Goal: Task Accomplishment & Management: Complete application form

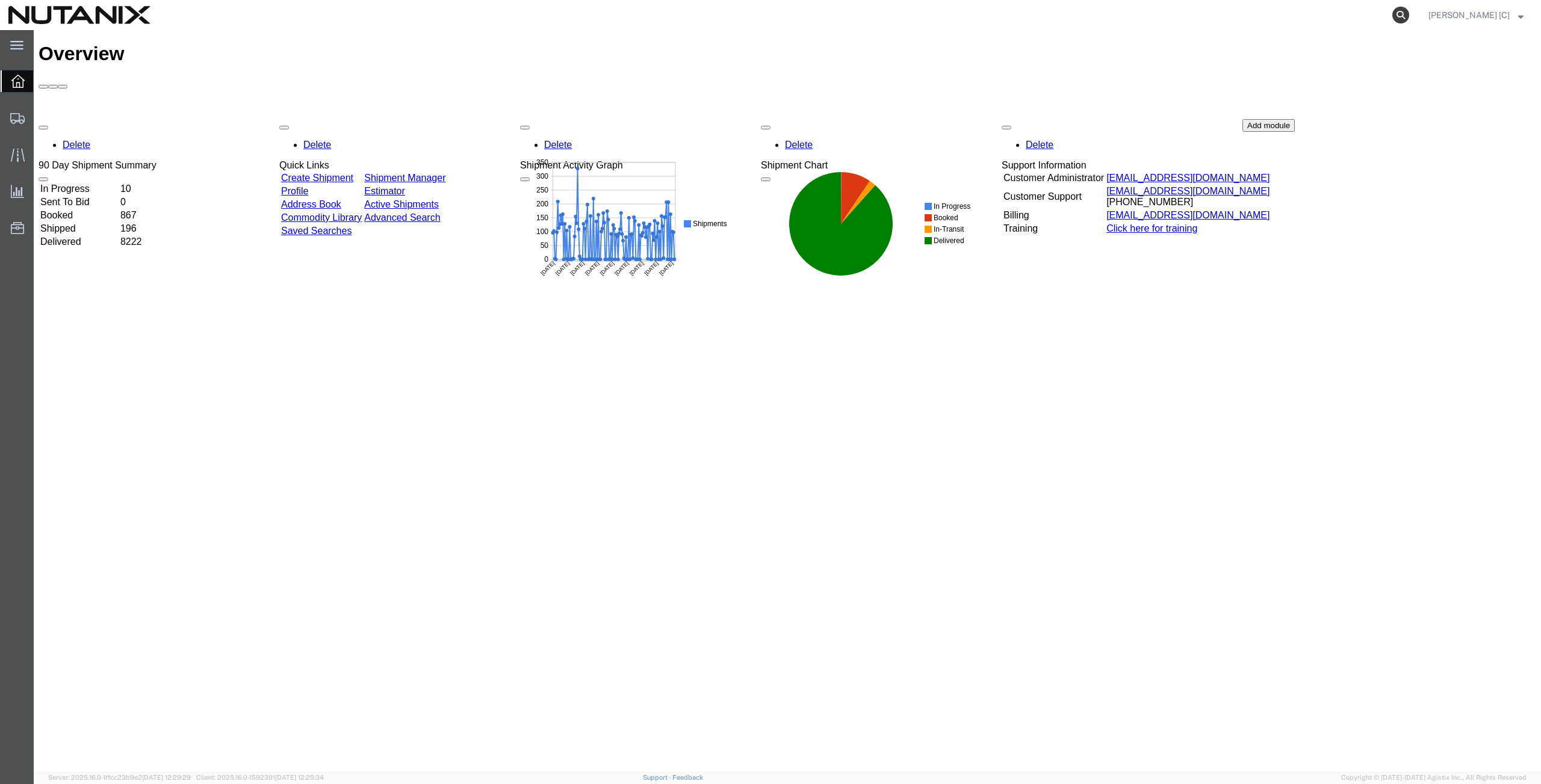
click at [1409, 14] on icon at bounding box center [1401, 15] width 17 height 17
click at [1047, 14] on input "search" at bounding box center [1209, 15] width 366 height 29
type input "56429989"
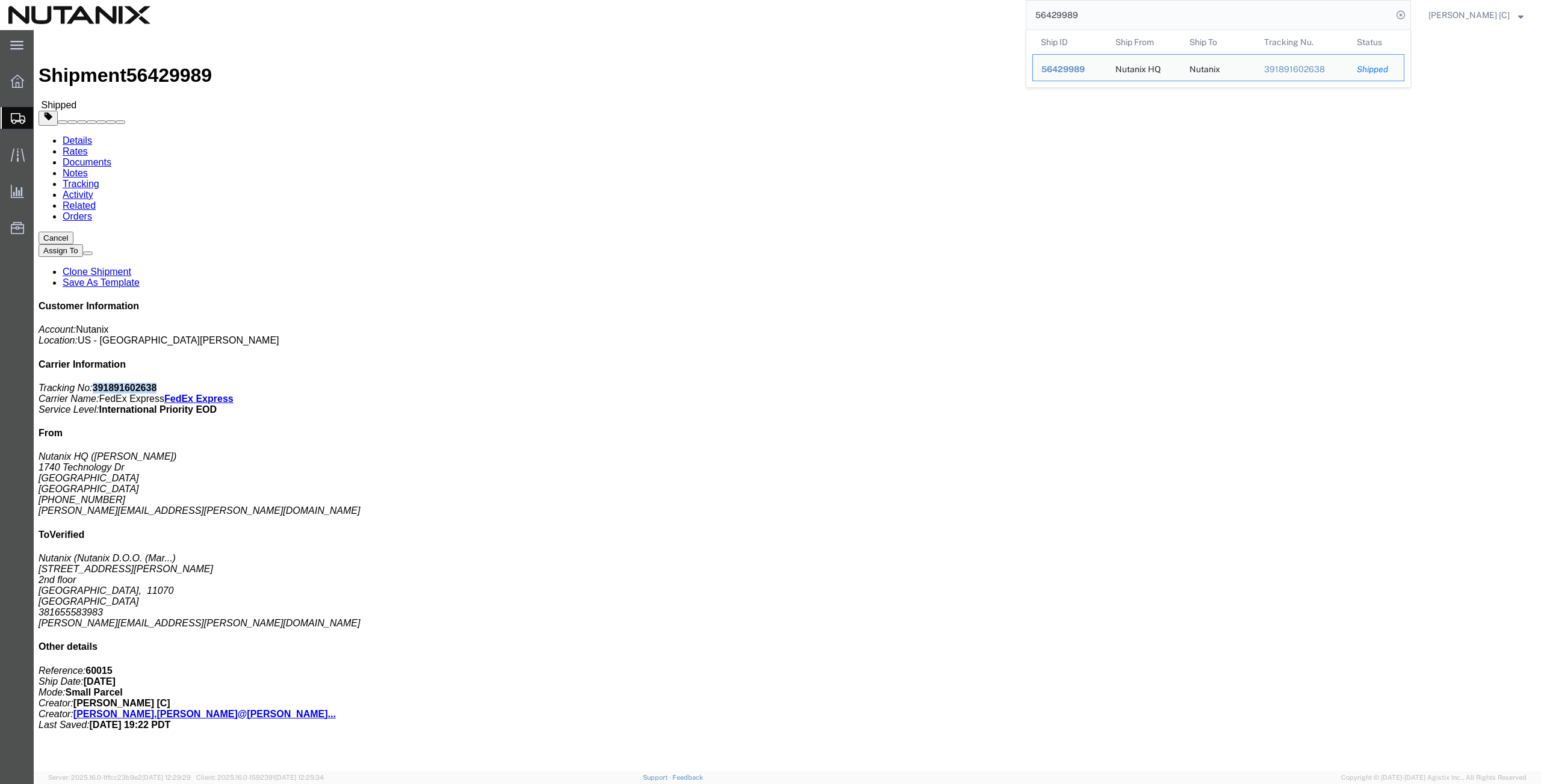
drag, startPoint x: 1392, startPoint y: 156, endPoint x: 1332, endPoint y: 153, distance: 60.1
click p "Tracking No: 391891602638 Carrier Name: FedEx Express FedEx Express Service Lev…"
copy b "391891602638"
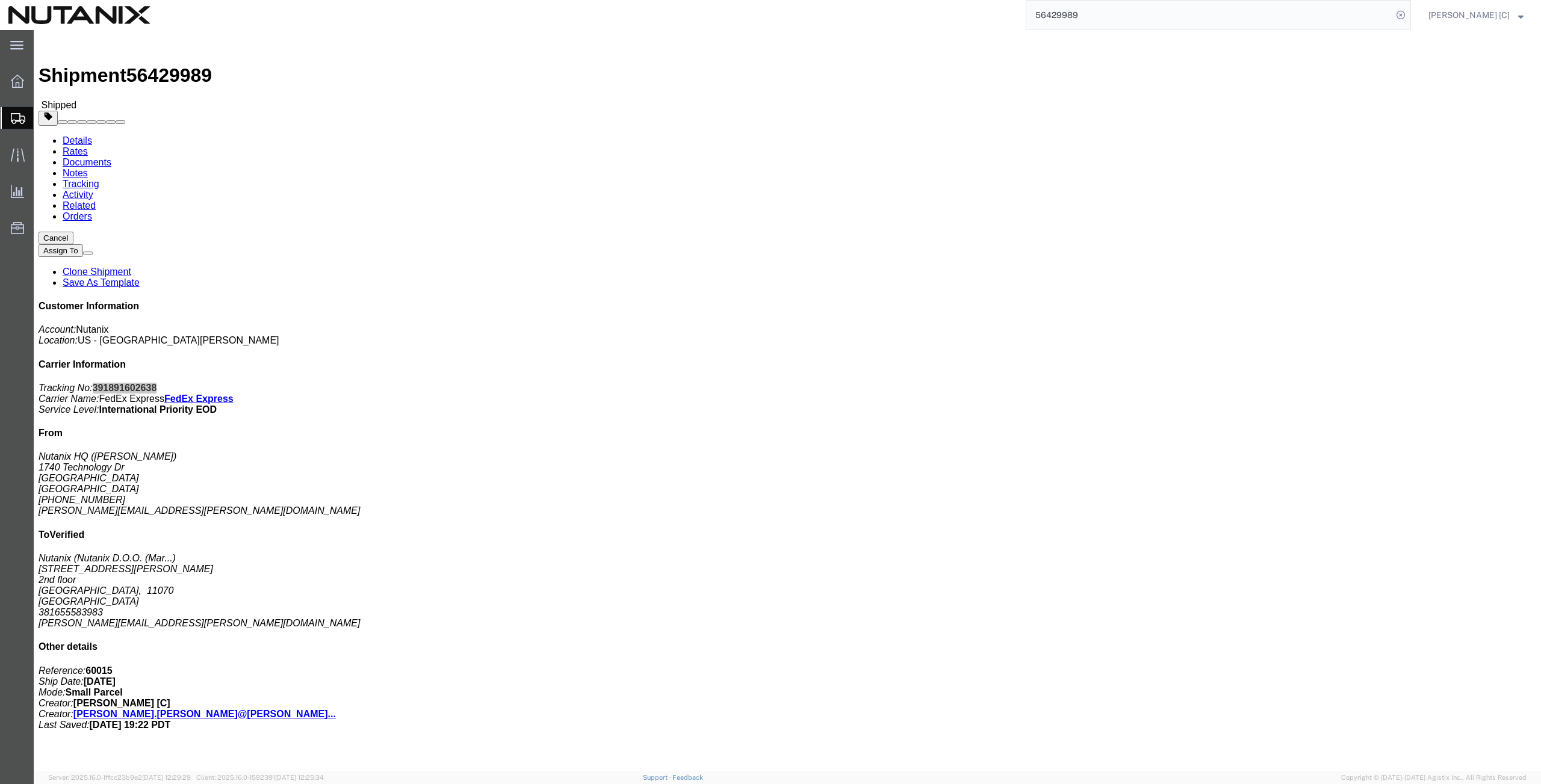
click at [0, 0] on span "Create from Template" at bounding box center [0, 0] width 0 height 0
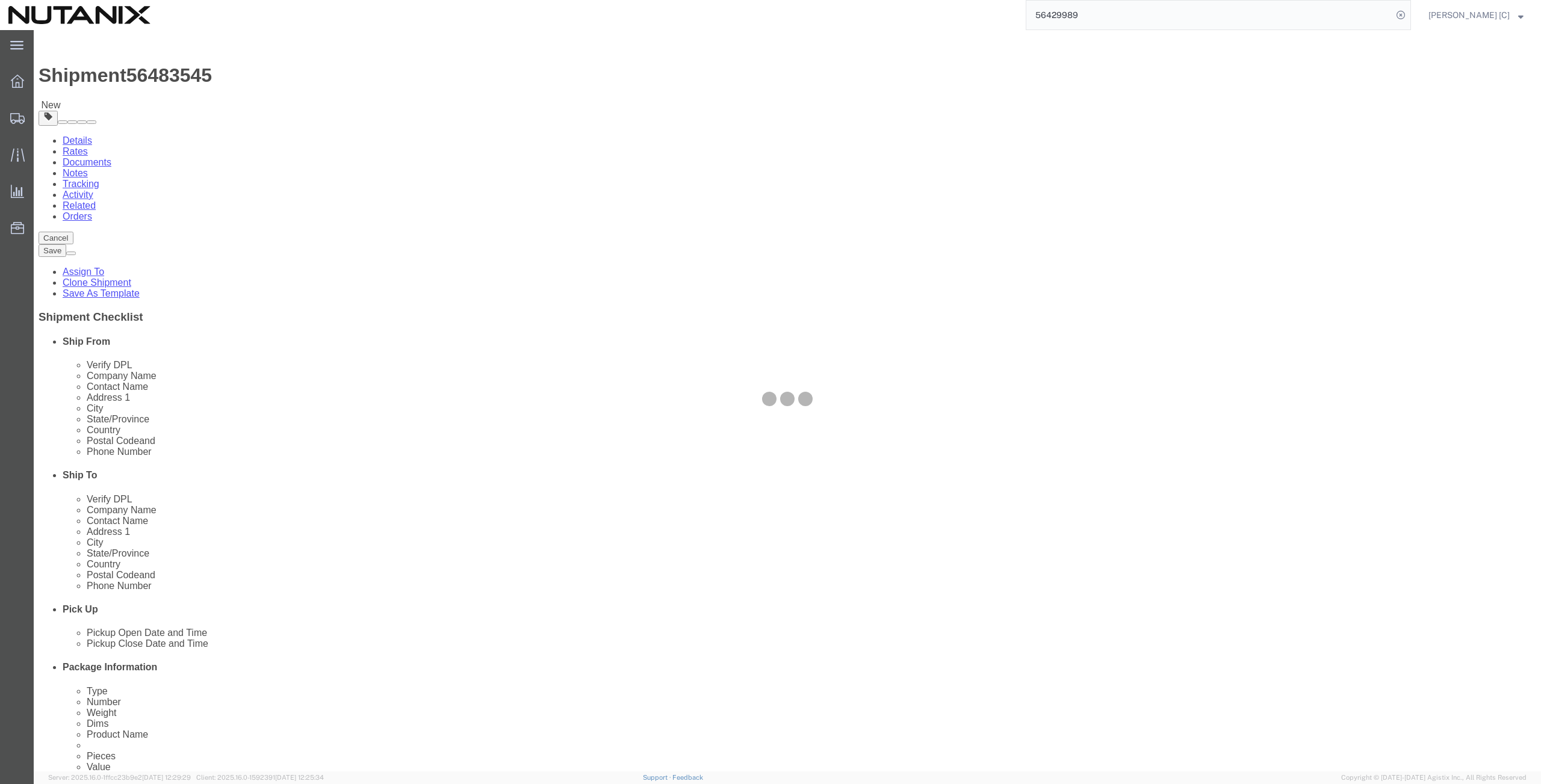
select select
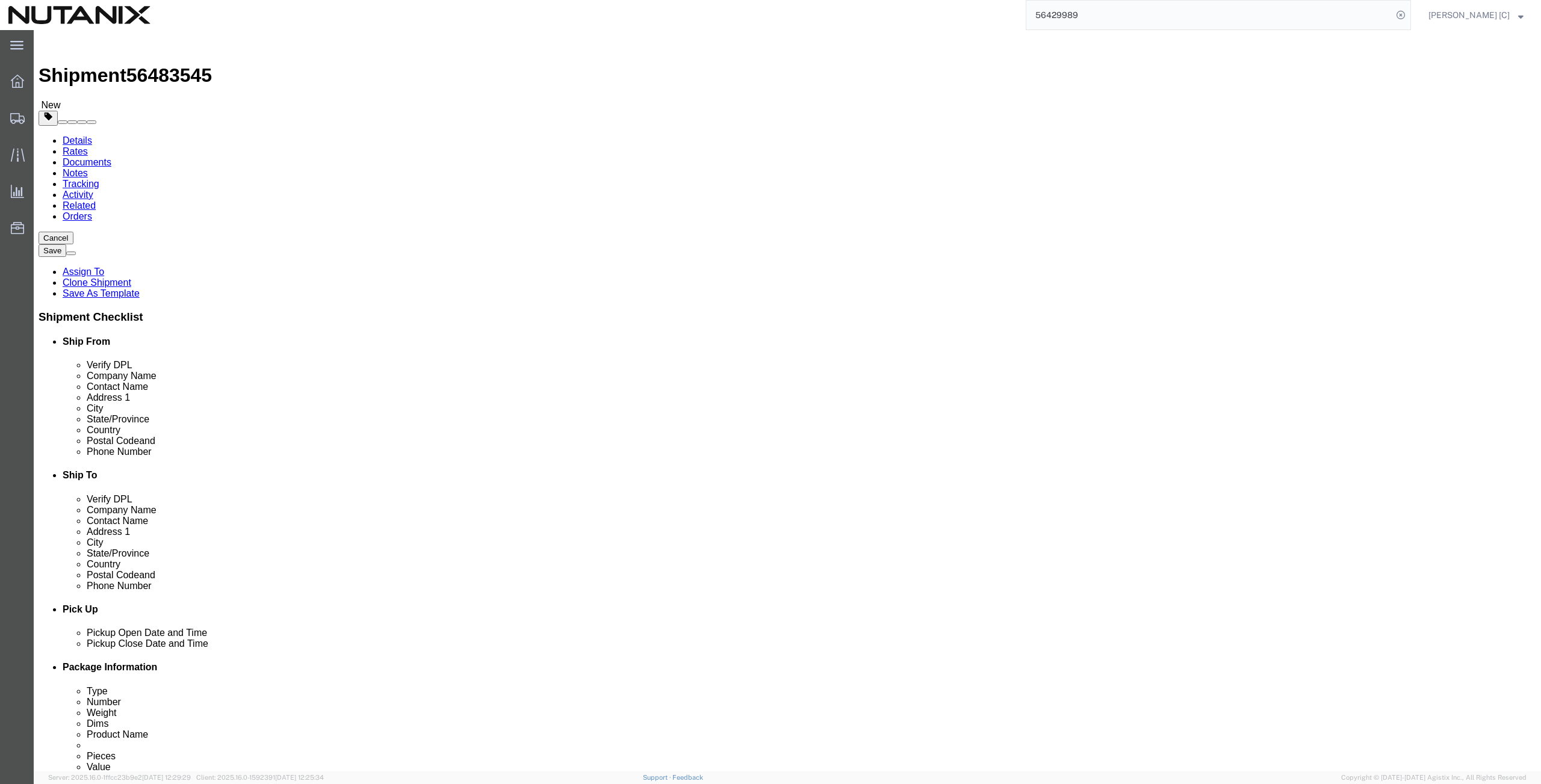
drag, startPoint x: 323, startPoint y: 244, endPoint x: 101, endPoint y: 281, distance: 225.1
click div "Location My Profile Location [GEOGRAPHIC_DATA] - [GEOGRAPHIC_DATA] [GEOGRAPHIC_…"
type input "art"
click p "- Nutanix HQ - ([PERSON_NAME]) [STREET_ADDRESS]"
select select
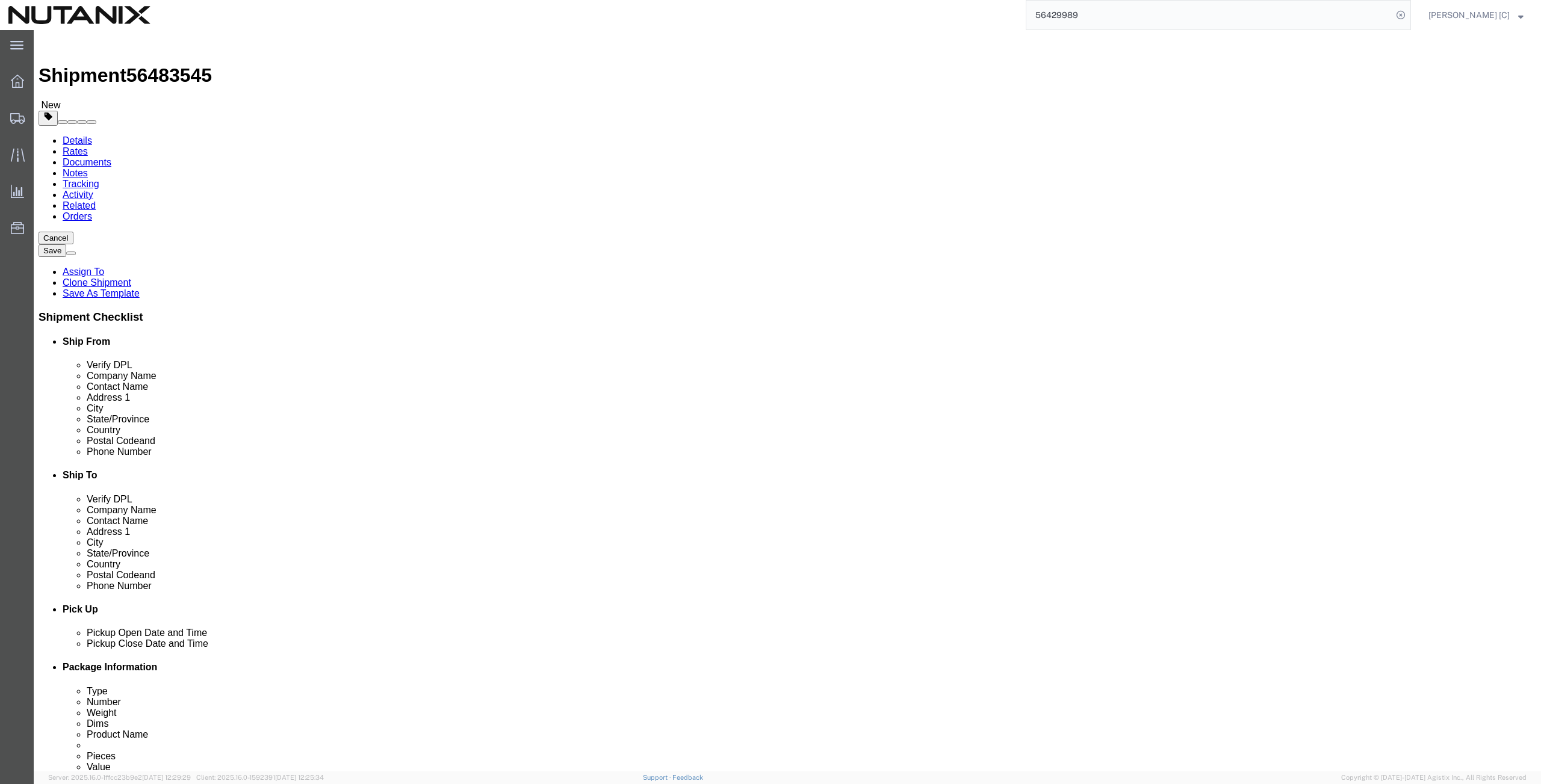
type input "[PERSON_NAME]"
type input "[PHONE_NUMBER]"
type input "[PERSON_NAME][EMAIL_ADDRESS][PERSON_NAME][DOMAIN_NAME]"
select select "CA"
type input "[PERSON_NAME]"
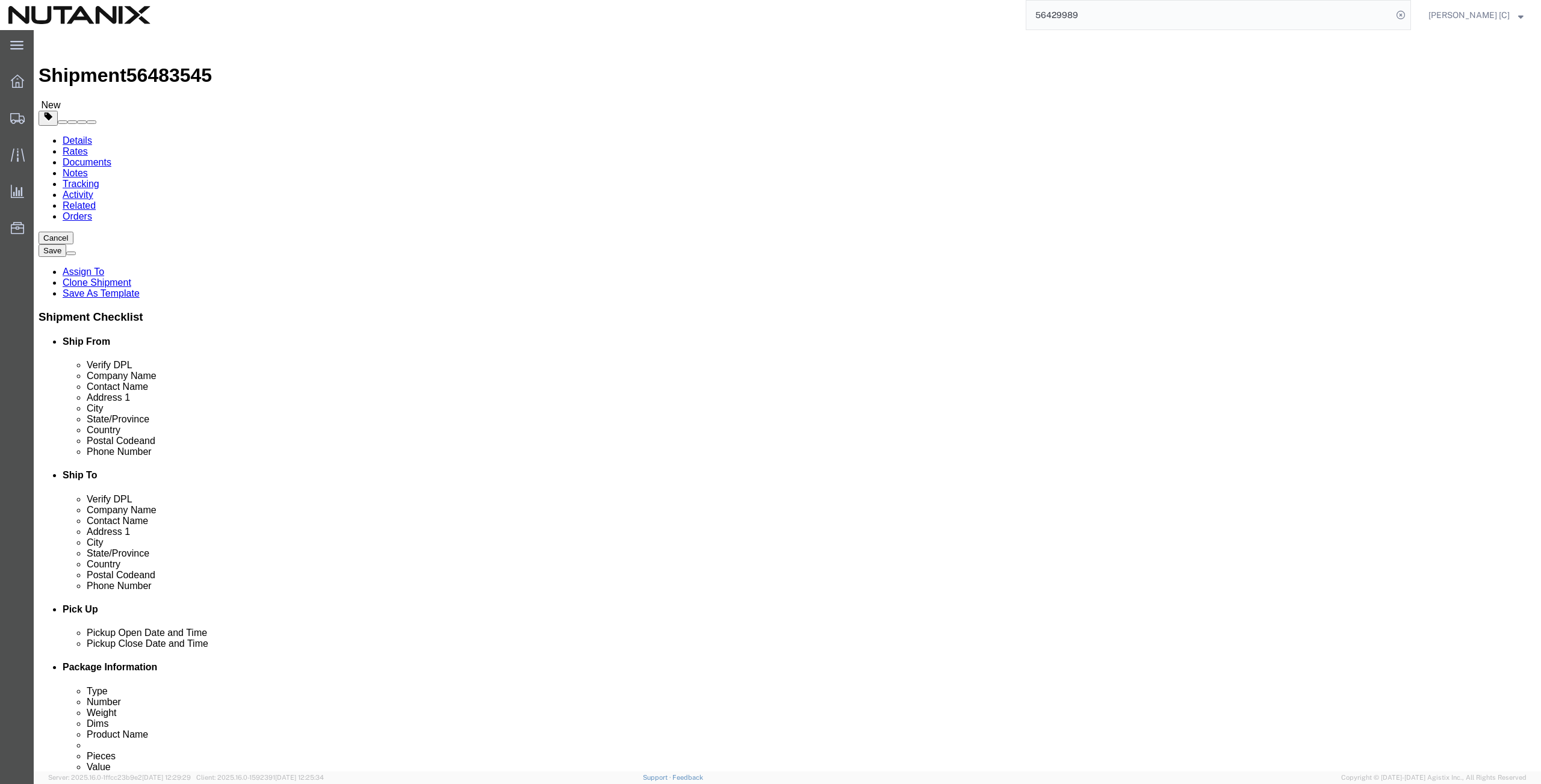
drag, startPoint x: 937, startPoint y: 224, endPoint x: 697, endPoint y: 229, distance: 240.1
click div "Company Name [PERSON_NAME]"
paste input "[PERSON_NAME]"
type input "[PERSON_NAME]"
drag, startPoint x: 941, startPoint y: 251, endPoint x: 719, endPoint y: 287, distance: 224.9
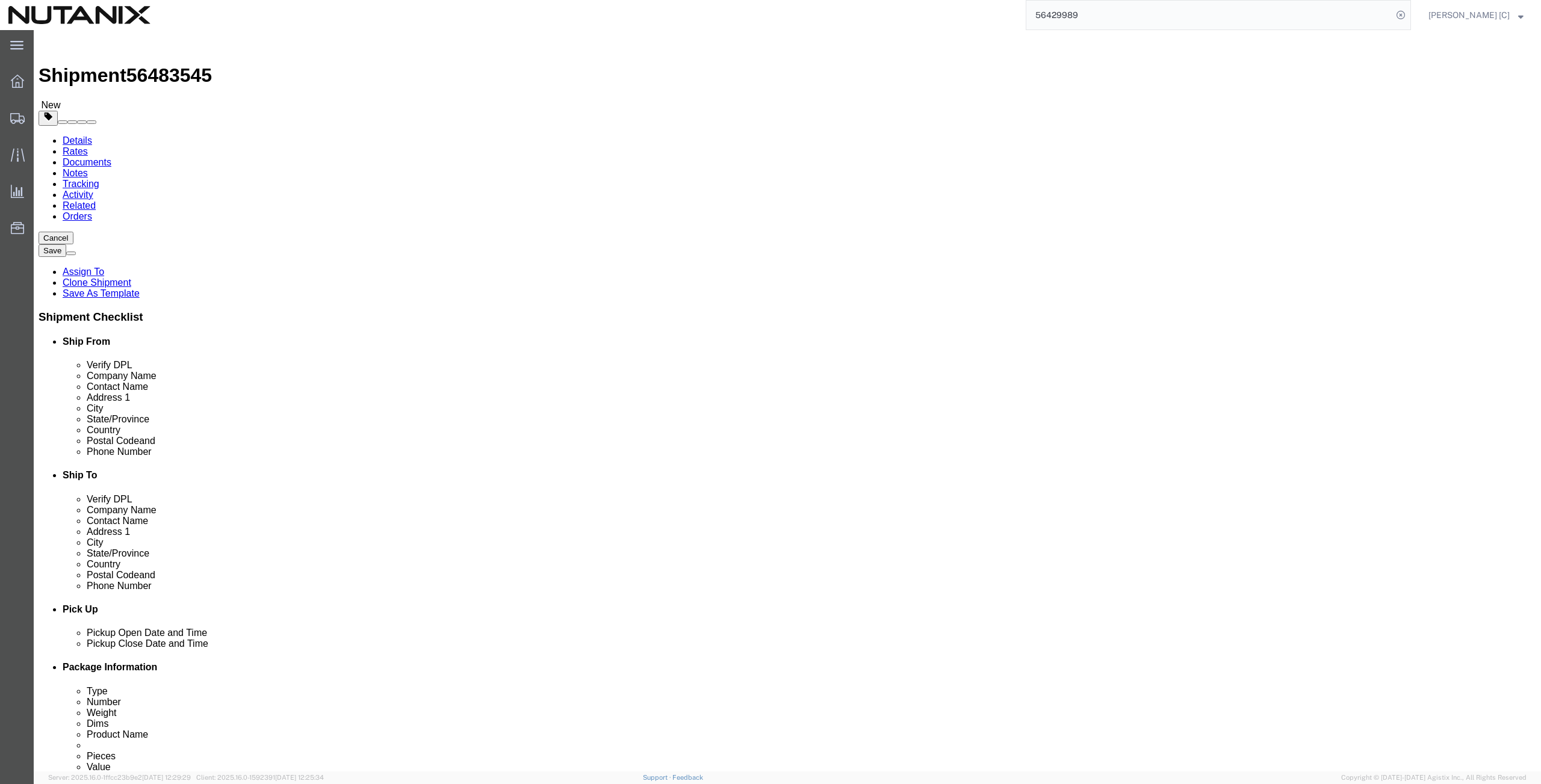
click div "Location My Profile Location [GEOGRAPHIC_DATA] - [GEOGRAPHIC_DATA] [GEOGRAPHIC_…"
paste input "[PERSON_NAME]"
type input "[PERSON_NAME]"
drag, startPoint x: 940, startPoint y: 274, endPoint x: 803, endPoint y: 293, distance: 138.3
click div "Location My Profile Location [GEOGRAPHIC_DATA] - [GEOGRAPHIC_DATA] [GEOGRAPHIC_…"
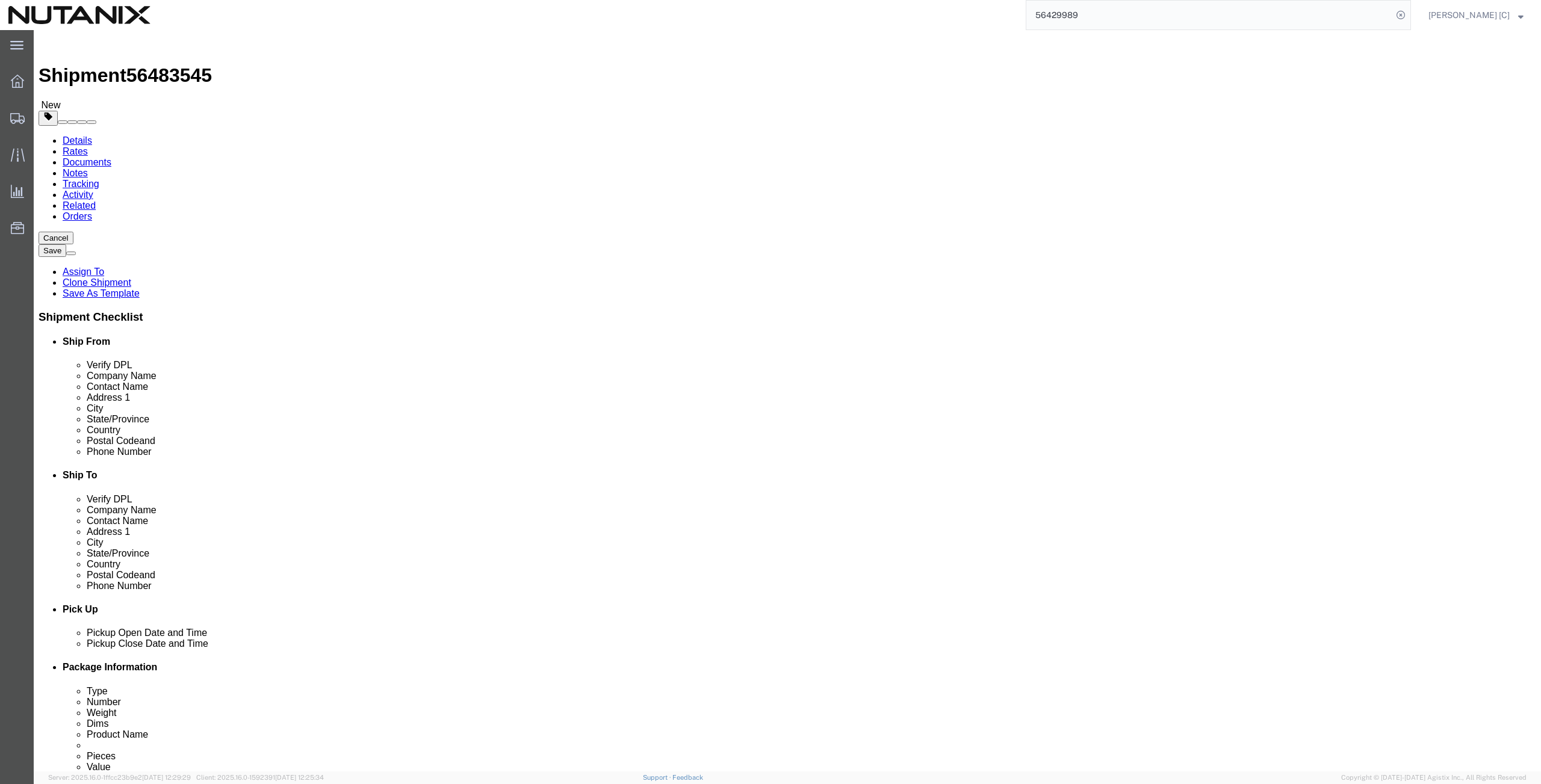
paste input "[STREET_ADDRESS]"
type input "[STREET_ADDRESS]"
select select
drag, startPoint x: 911, startPoint y: 311, endPoint x: 814, endPoint y: 323, distance: 97.7
click div "City Nesconset"
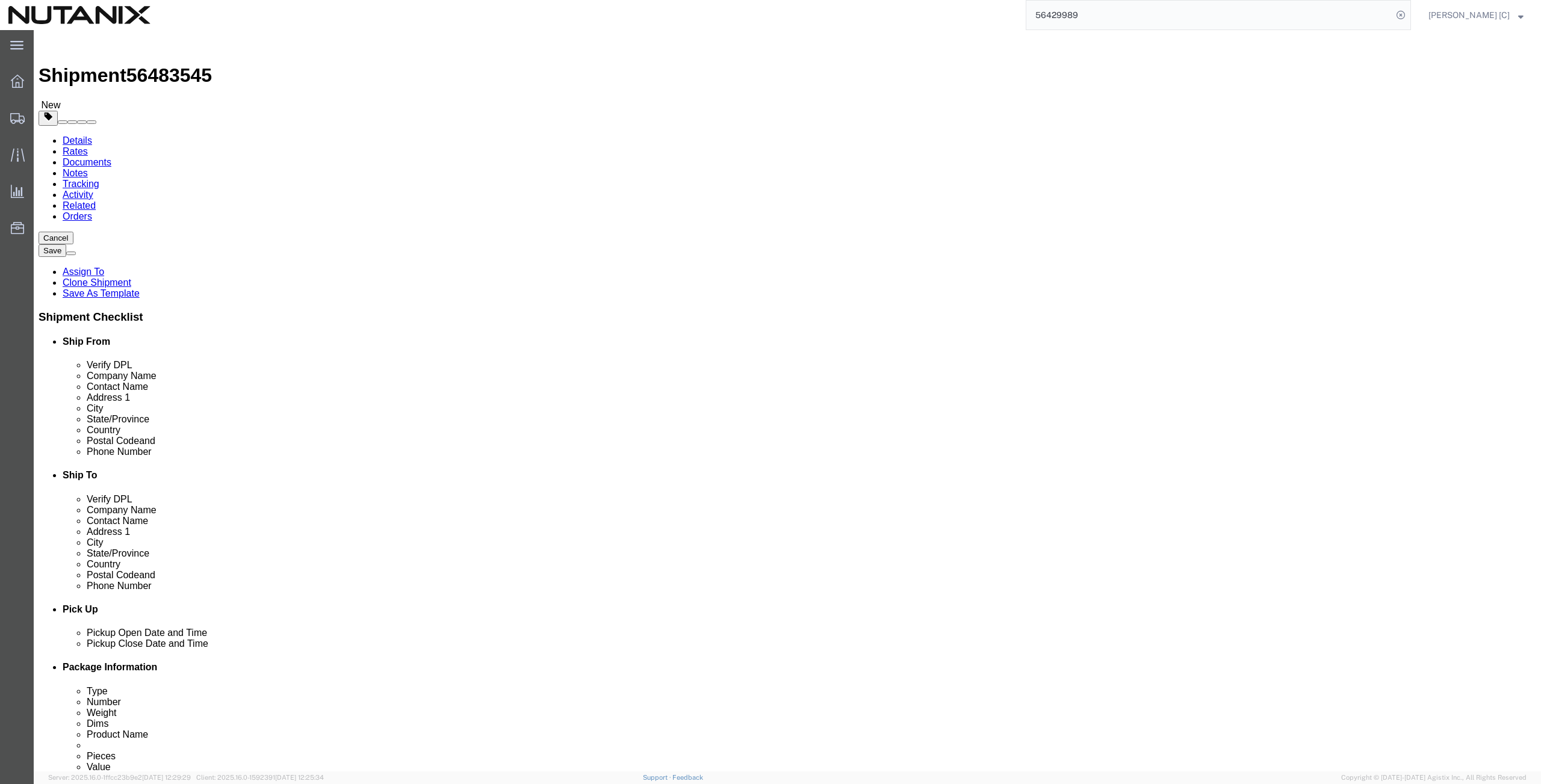
paste input "Lakeway"
type input "Lakeway"
select select
type input "tex"
select select
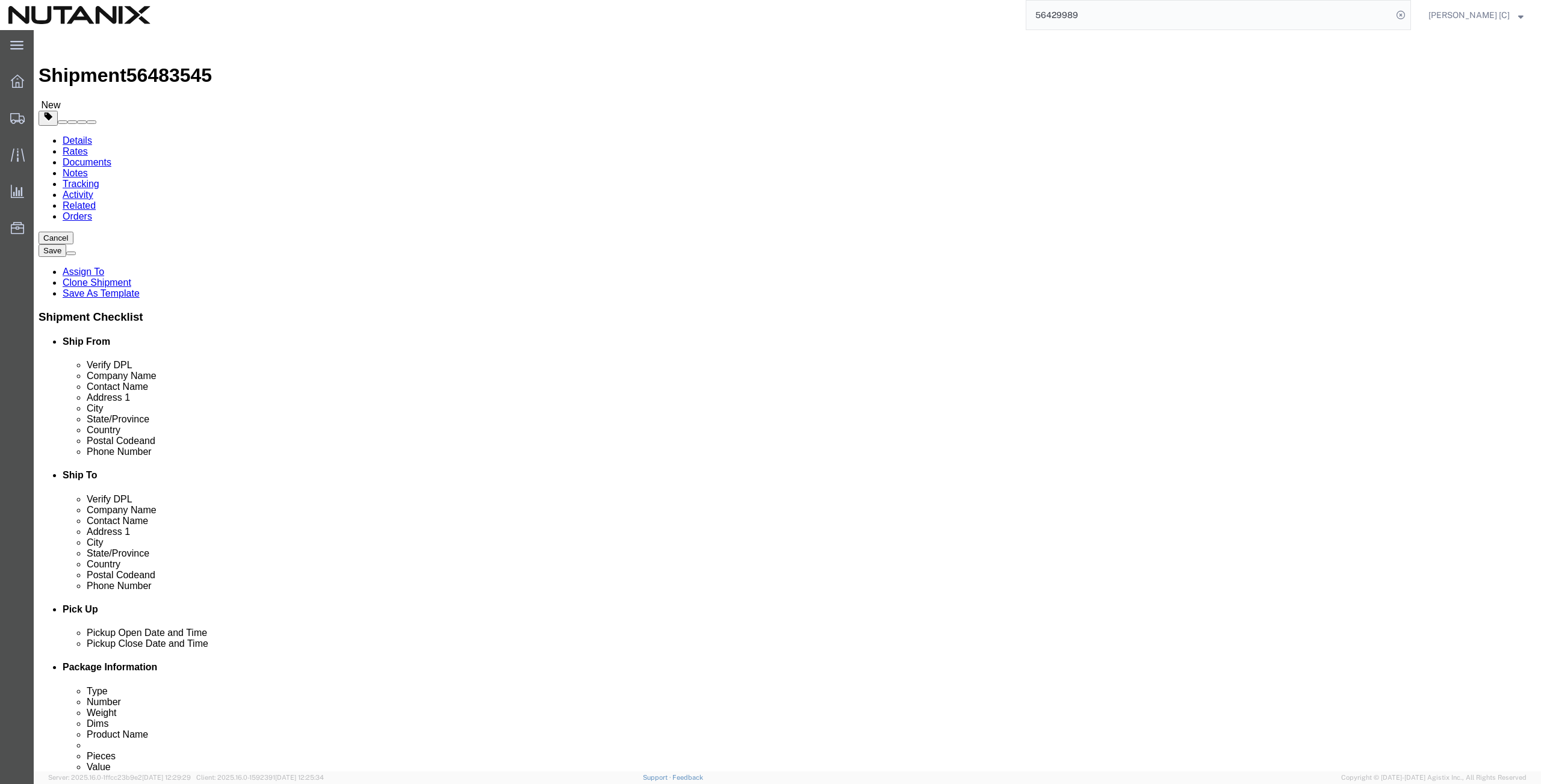
select select "[GEOGRAPHIC_DATA]"
drag, startPoint x: 897, startPoint y: 384, endPoint x: 706, endPoint y: 401, distance: 191.8
click div "Postal Code 11767"
paste input "78734"
type input "78734"
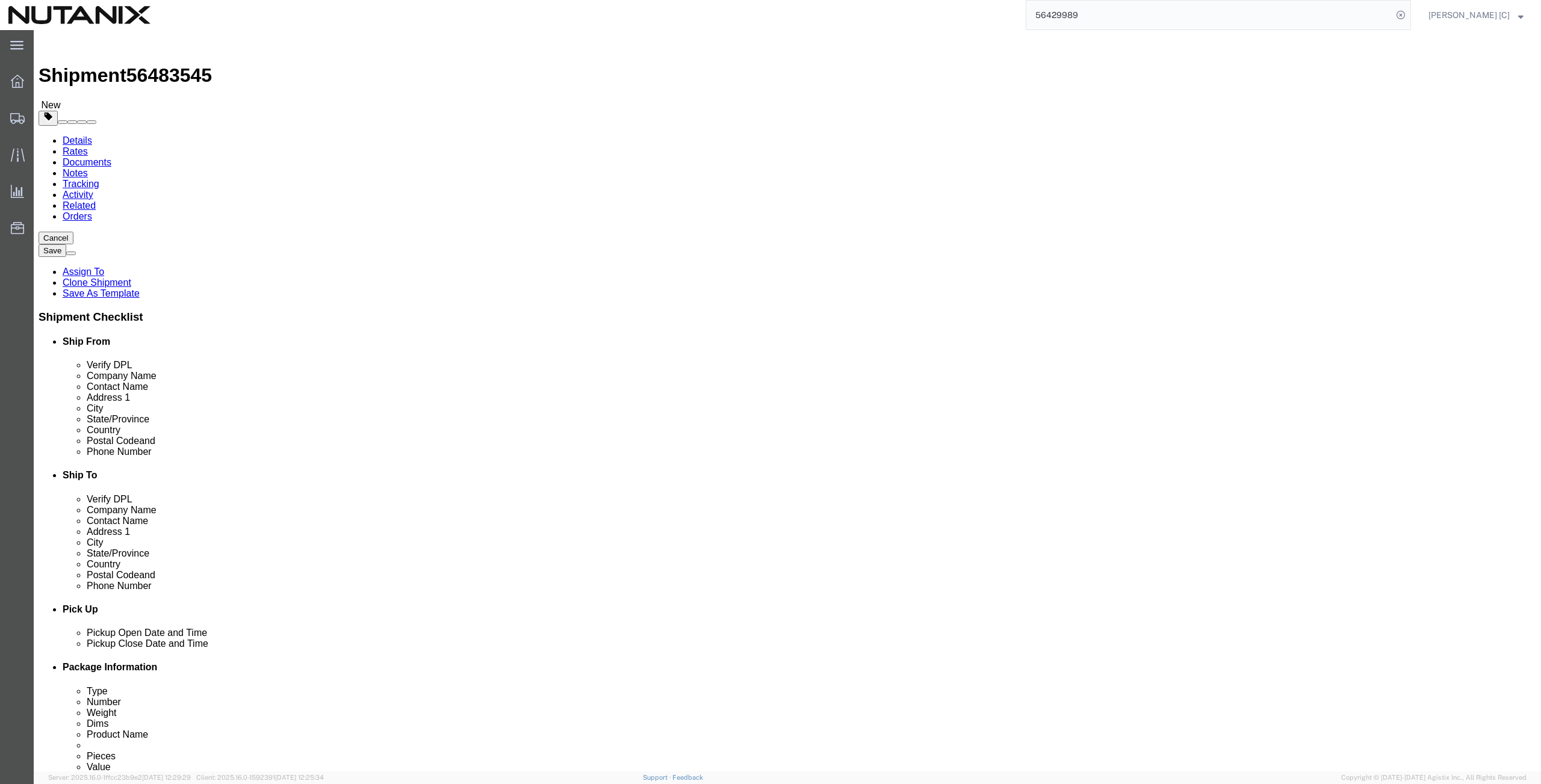
select select
drag, startPoint x: 955, startPoint y: 406, endPoint x: 688, endPoint y: 419, distance: 267.3
click div "Phone Number [PHONE_NUMBER]"
paste input "832) 3853499"
type input "[PHONE_NUMBER]"
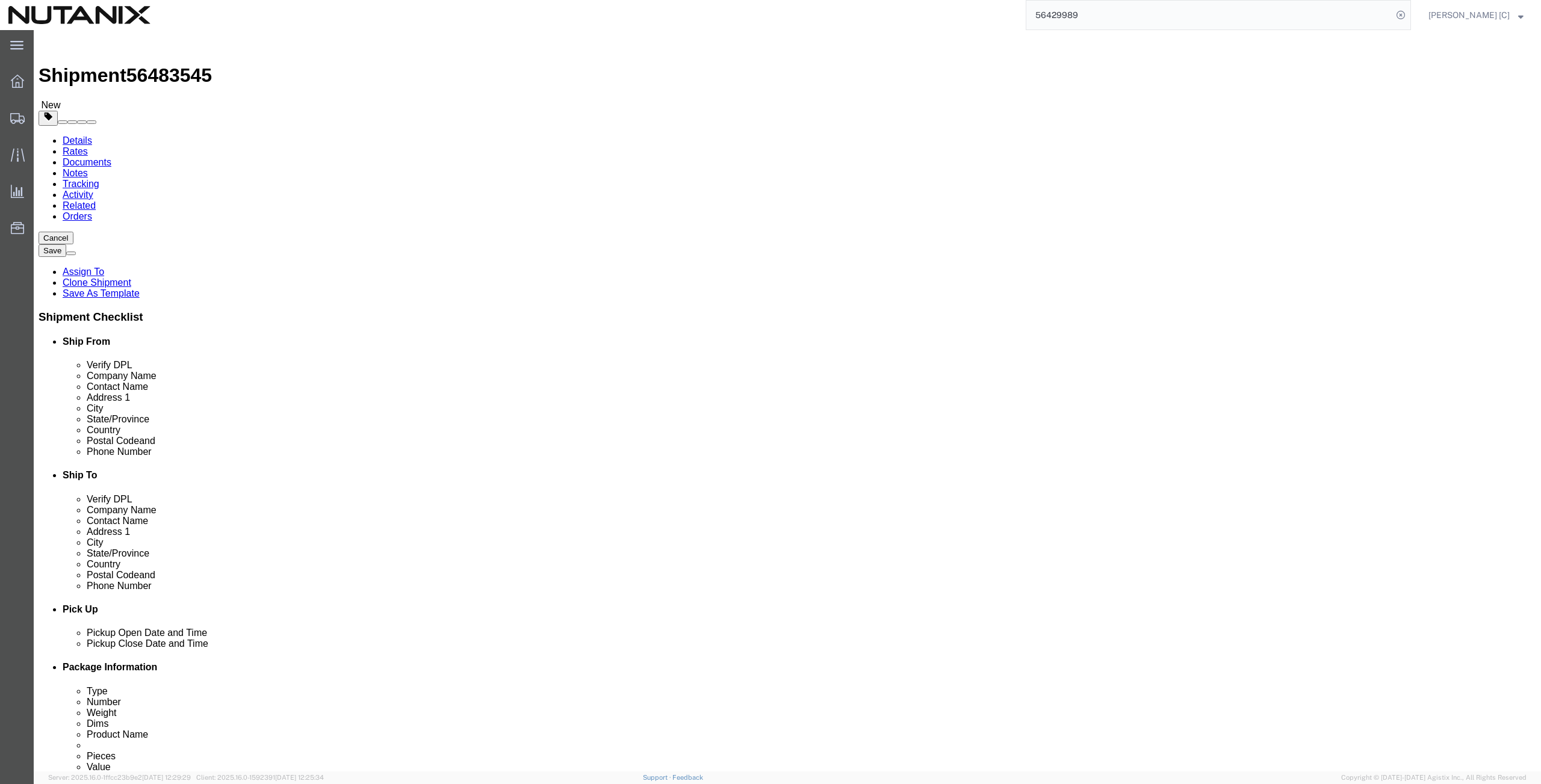
drag, startPoint x: 952, startPoint y: 433, endPoint x: 773, endPoint y: 433, distance: 179.0
click div "Email [EMAIL_ADDRESS][DOMAIN_NAME]"
click input "[EMAIL_ADDRESS][DOMAIN_NAME]"
drag, startPoint x: 853, startPoint y: 429, endPoint x: 752, endPoint y: 431, distance: 101.0
click div "Email [EMAIL_ADDRESS][DOMAIN_NAME]"
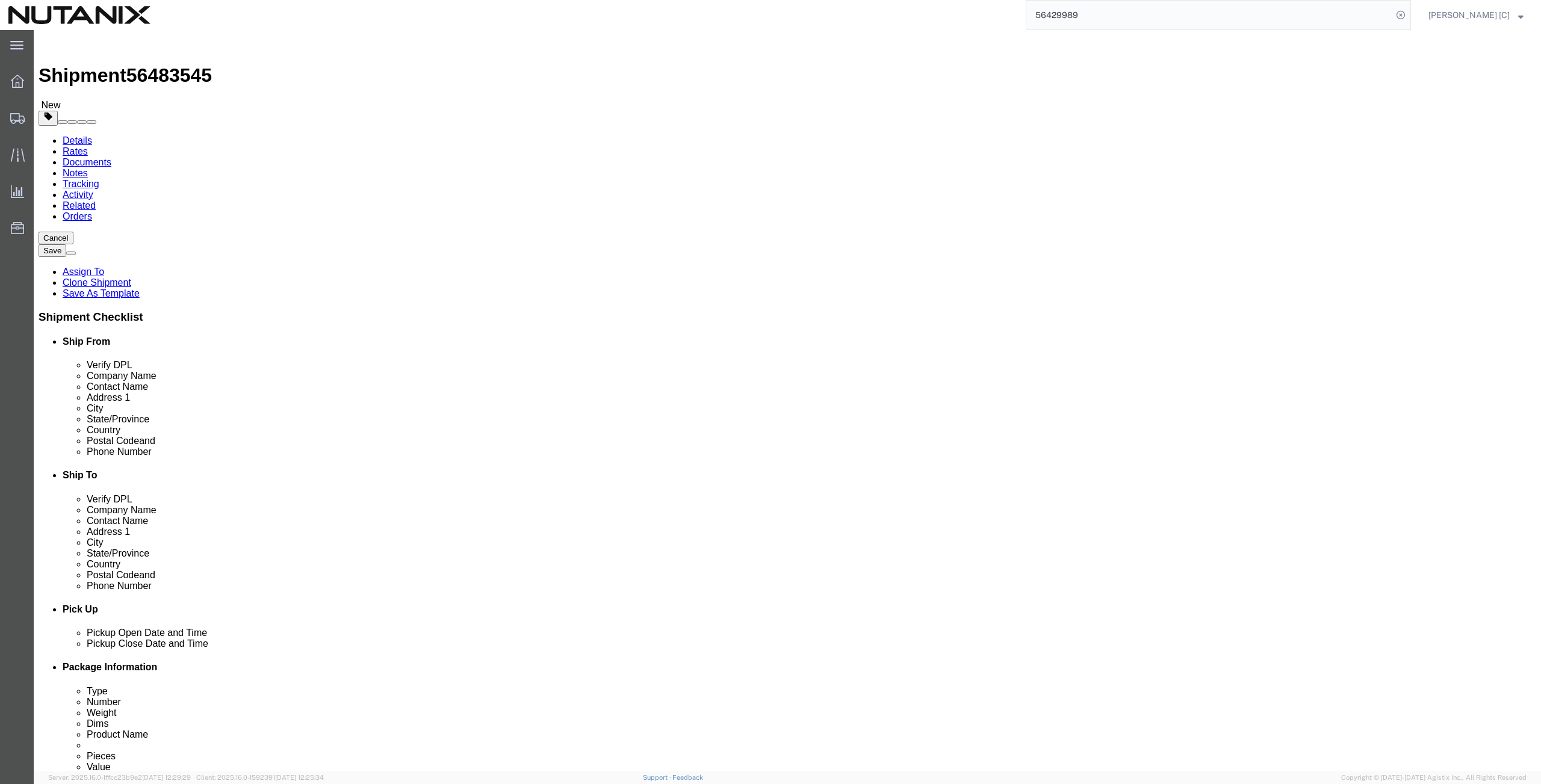
paste input "allysonclayton16"
type input "[EMAIL_ADDRESS][DOMAIN_NAME]"
click input "checkbox"
checkbox input "true"
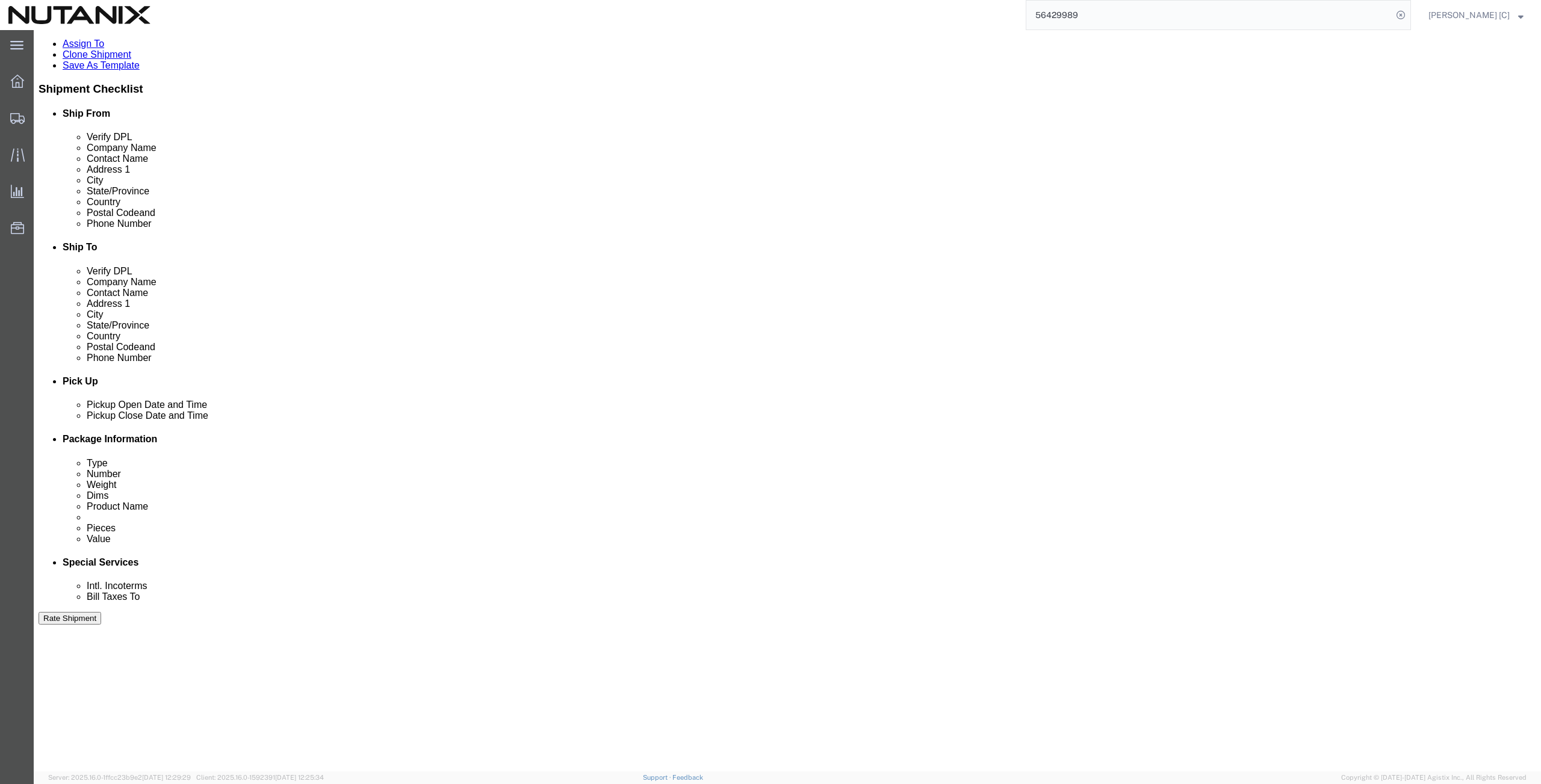
scroll to position [292, 0]
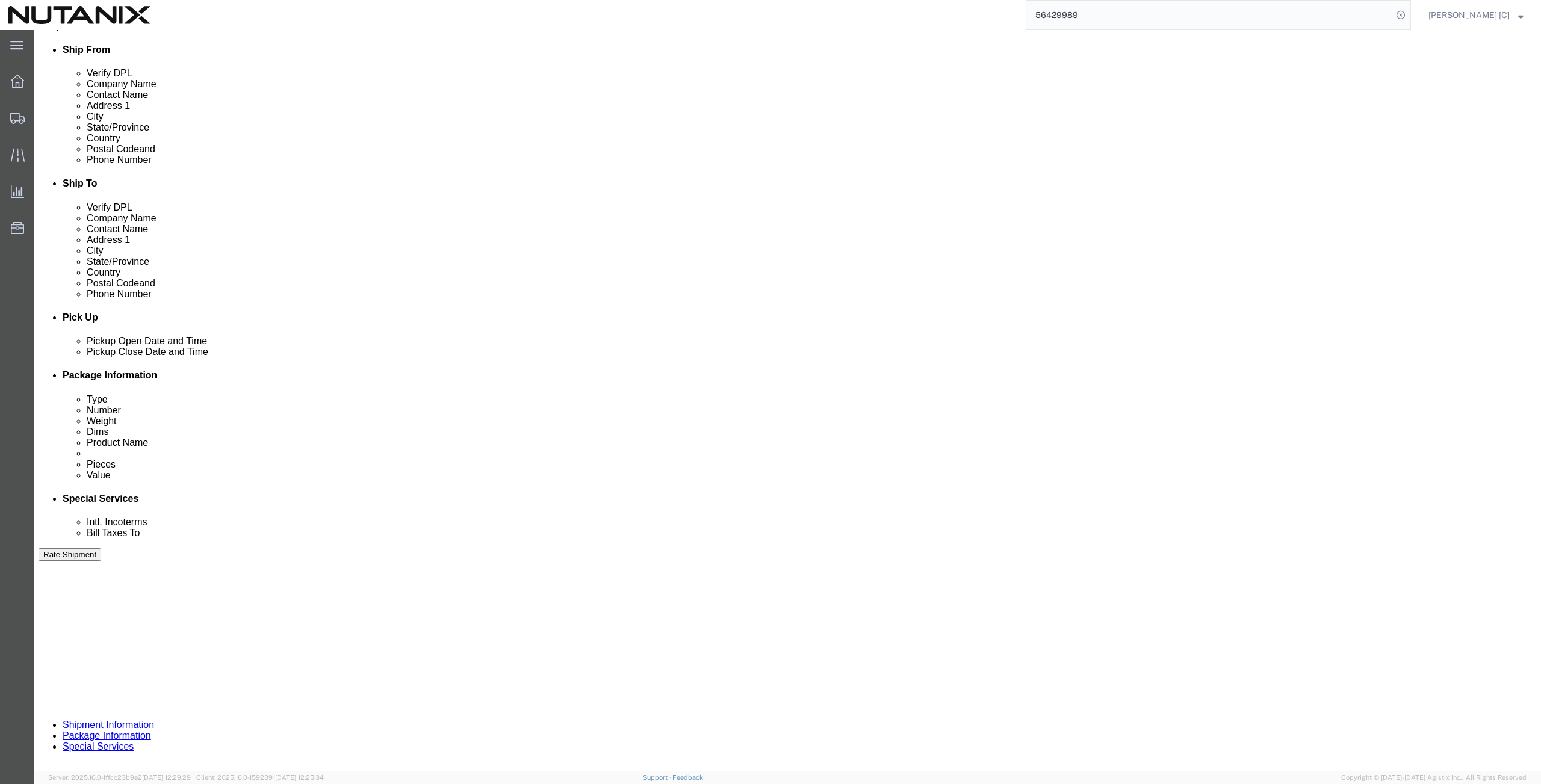
click button "Continue"
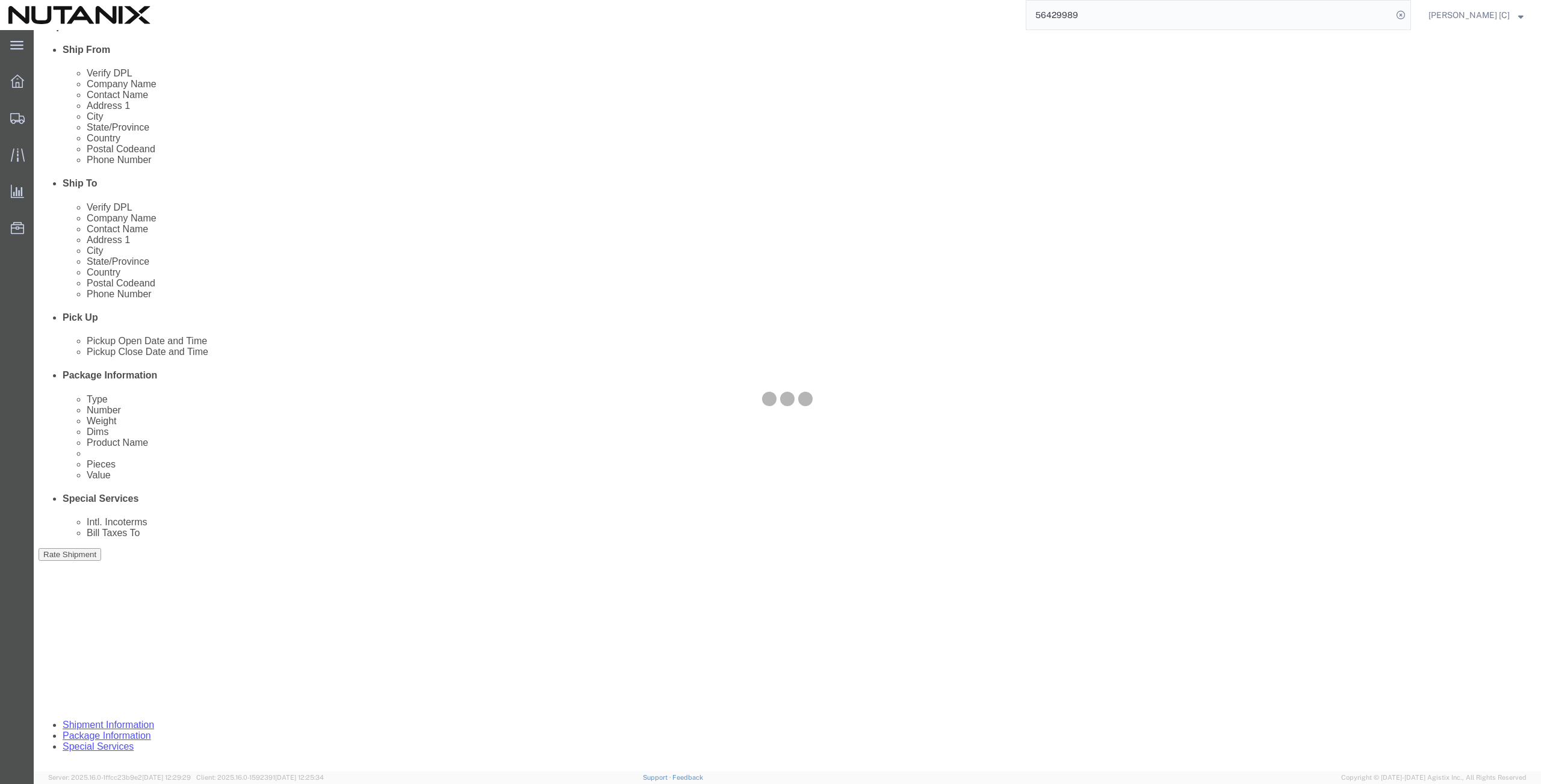
scroll to position [0, 0]
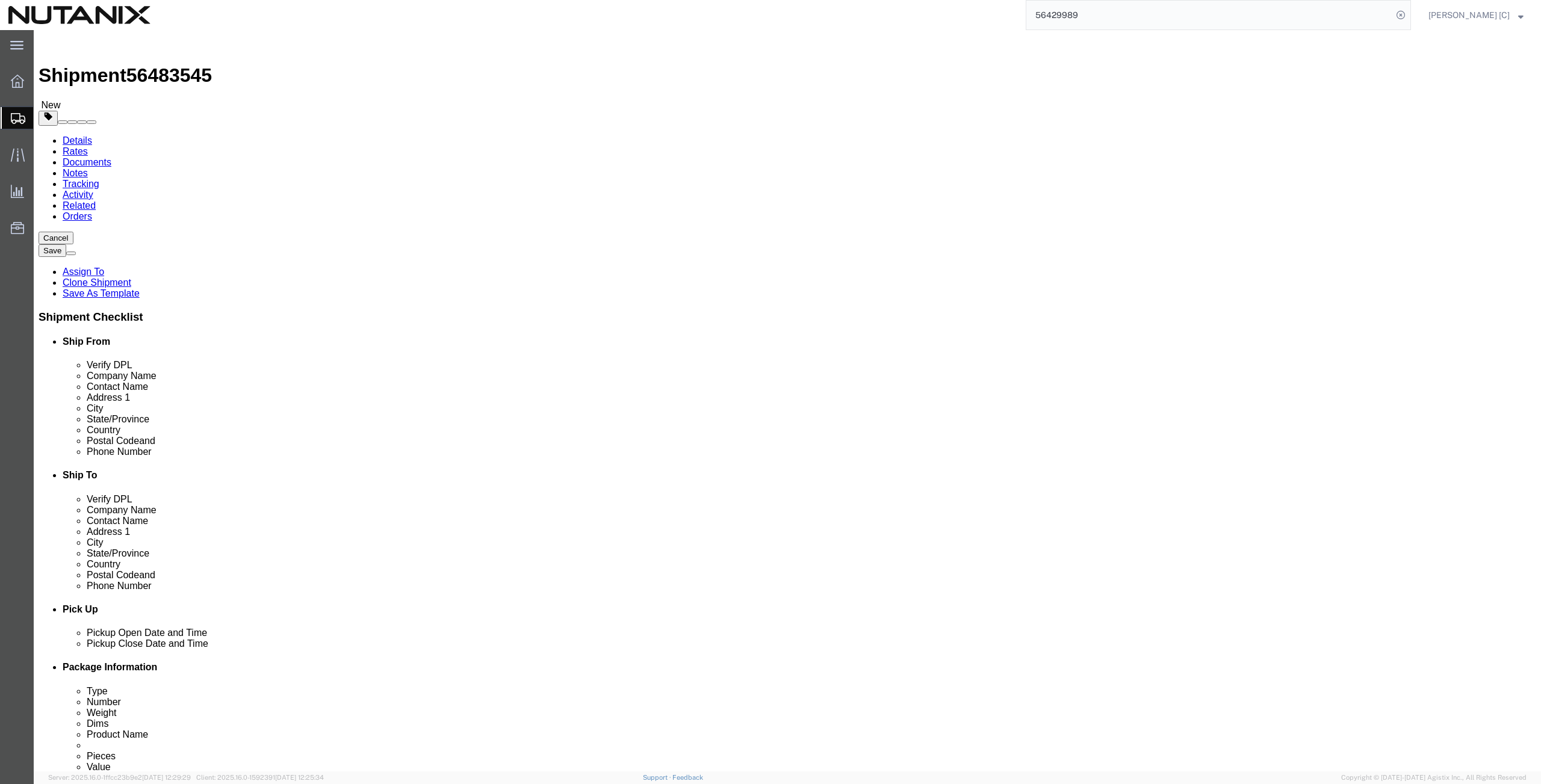
click dd "1.00 Each"
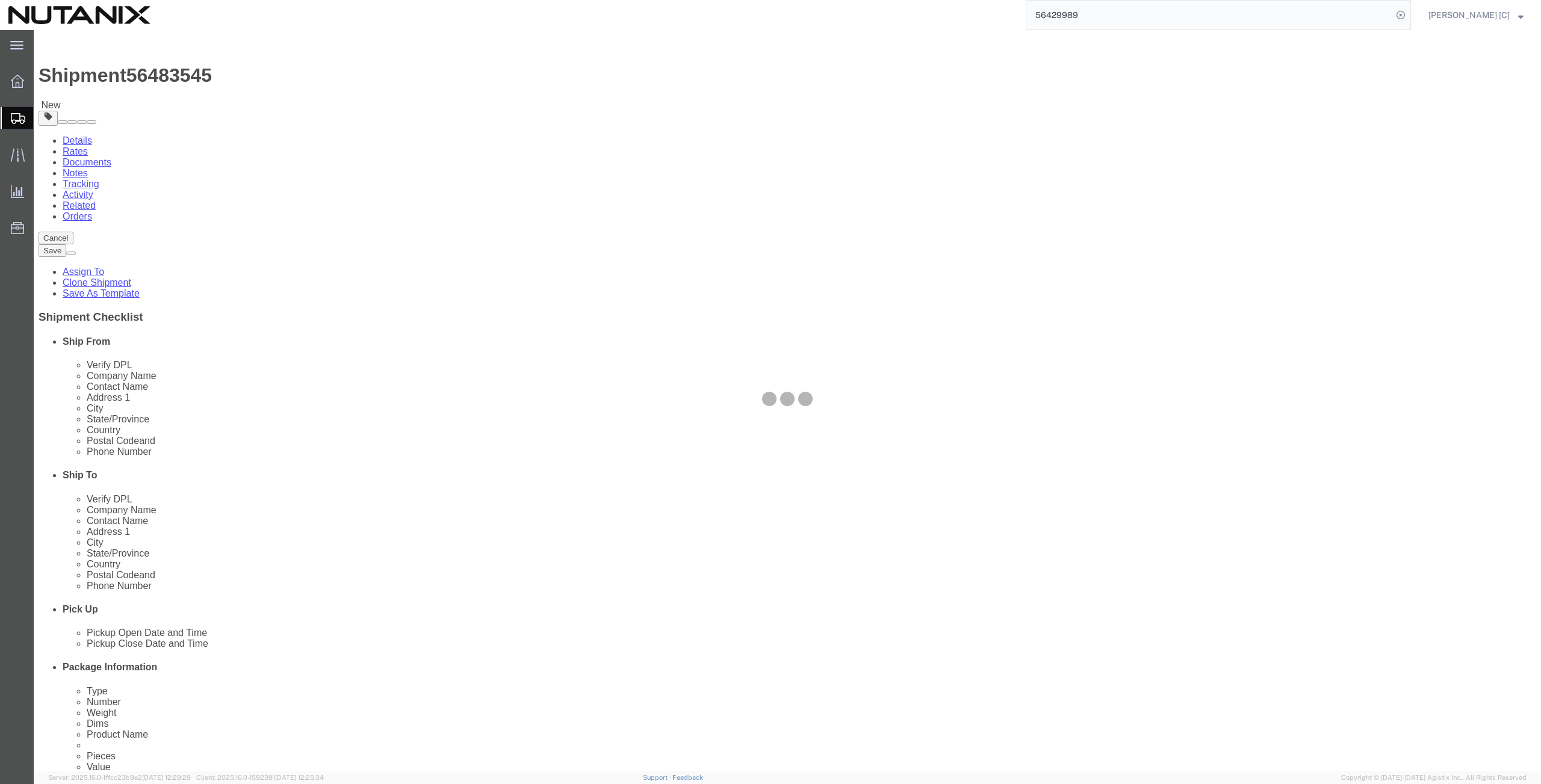
click div
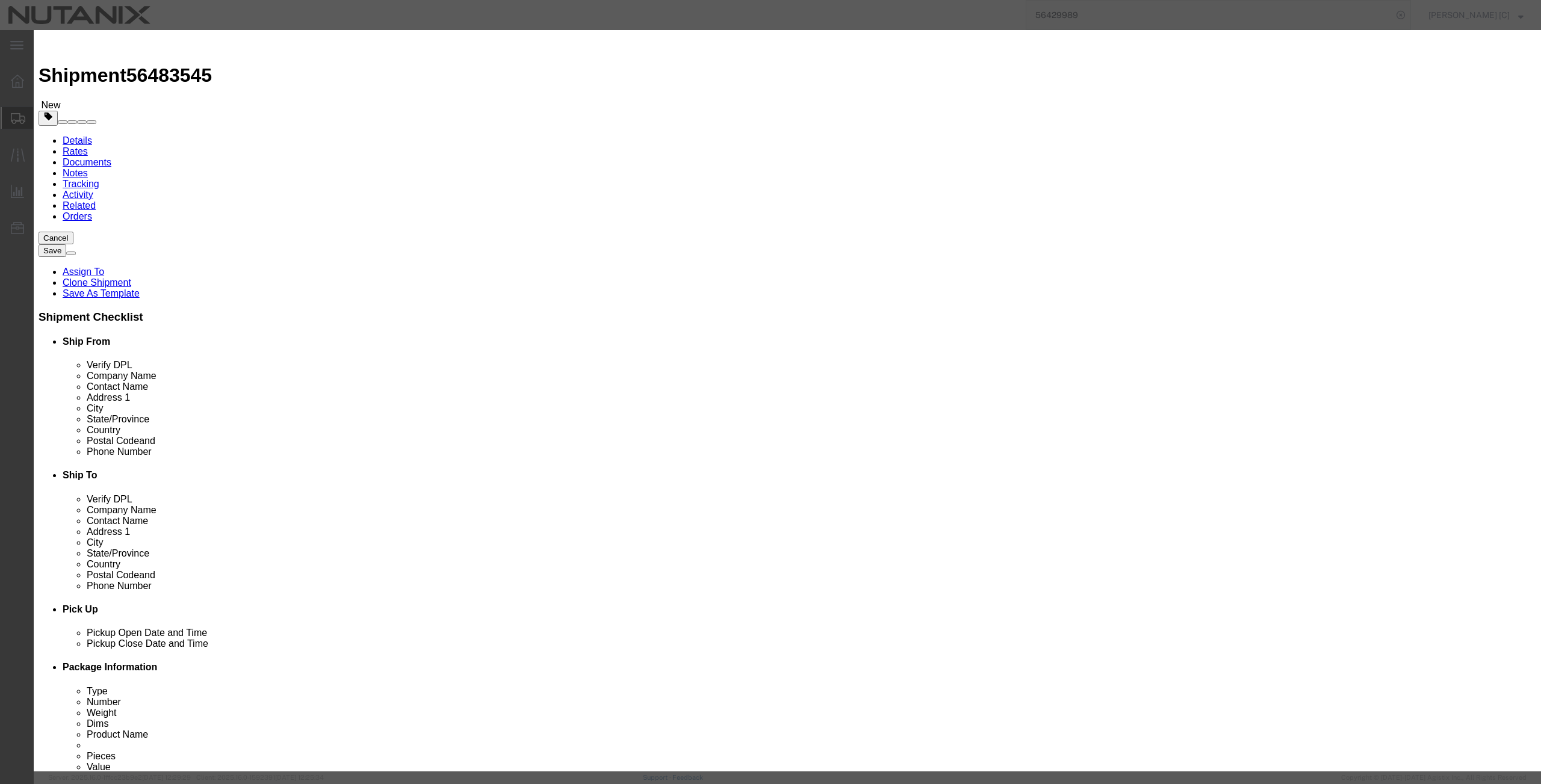
click button "Save & Close"
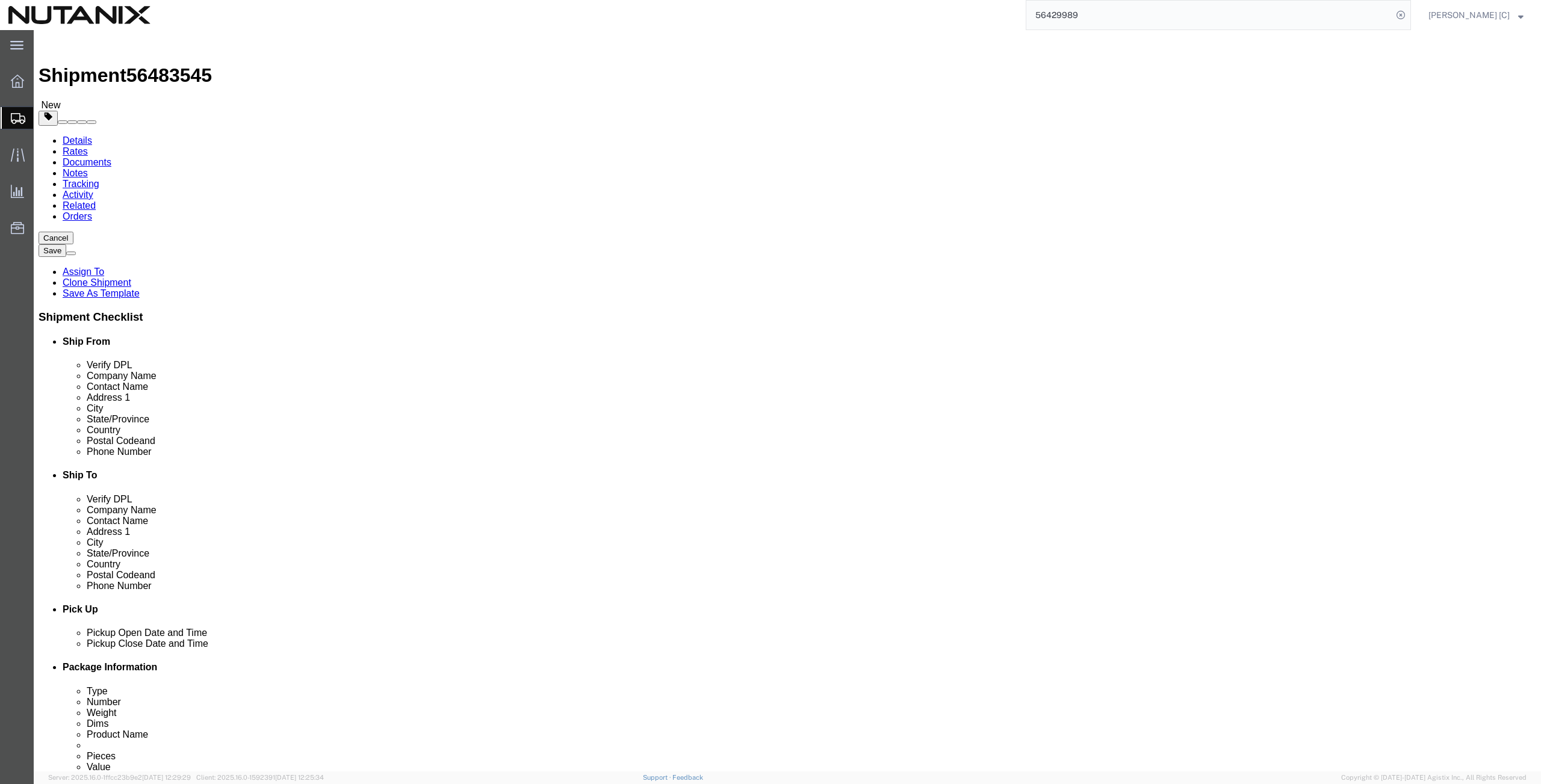
click button "Continue"
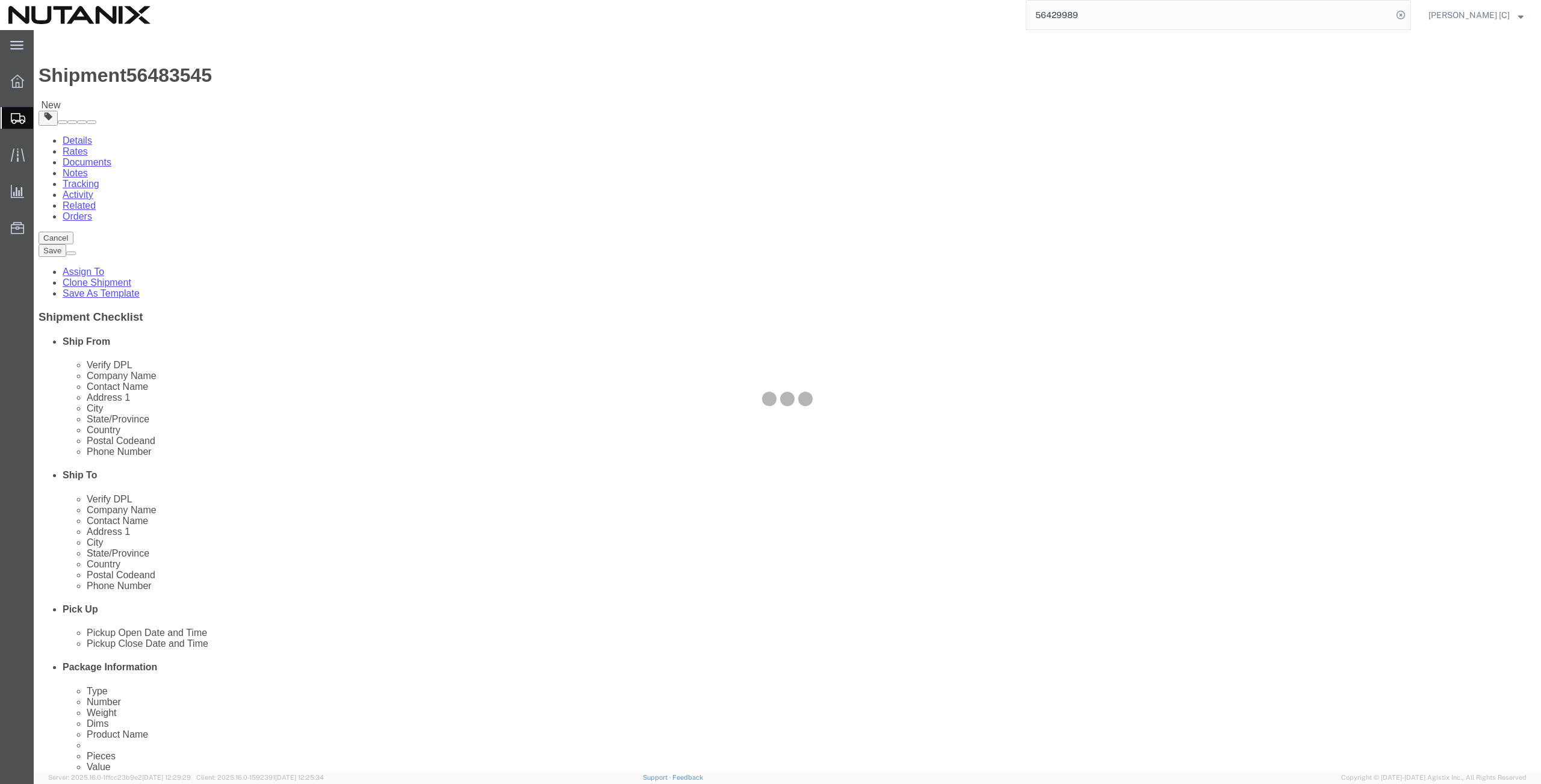
select select
select select "COSTCENTER"
select select "59656"
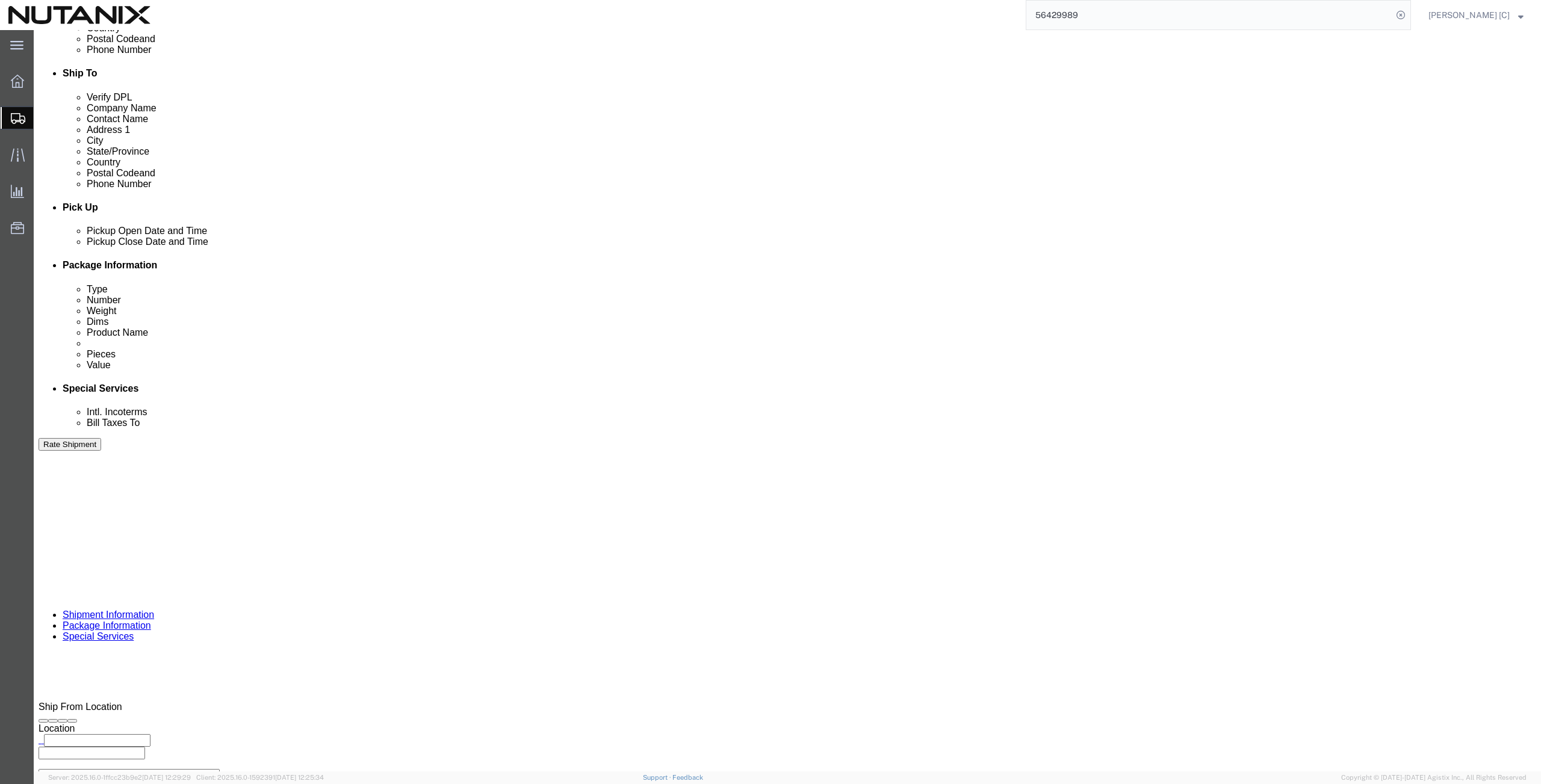
scroll to position [419, 0]
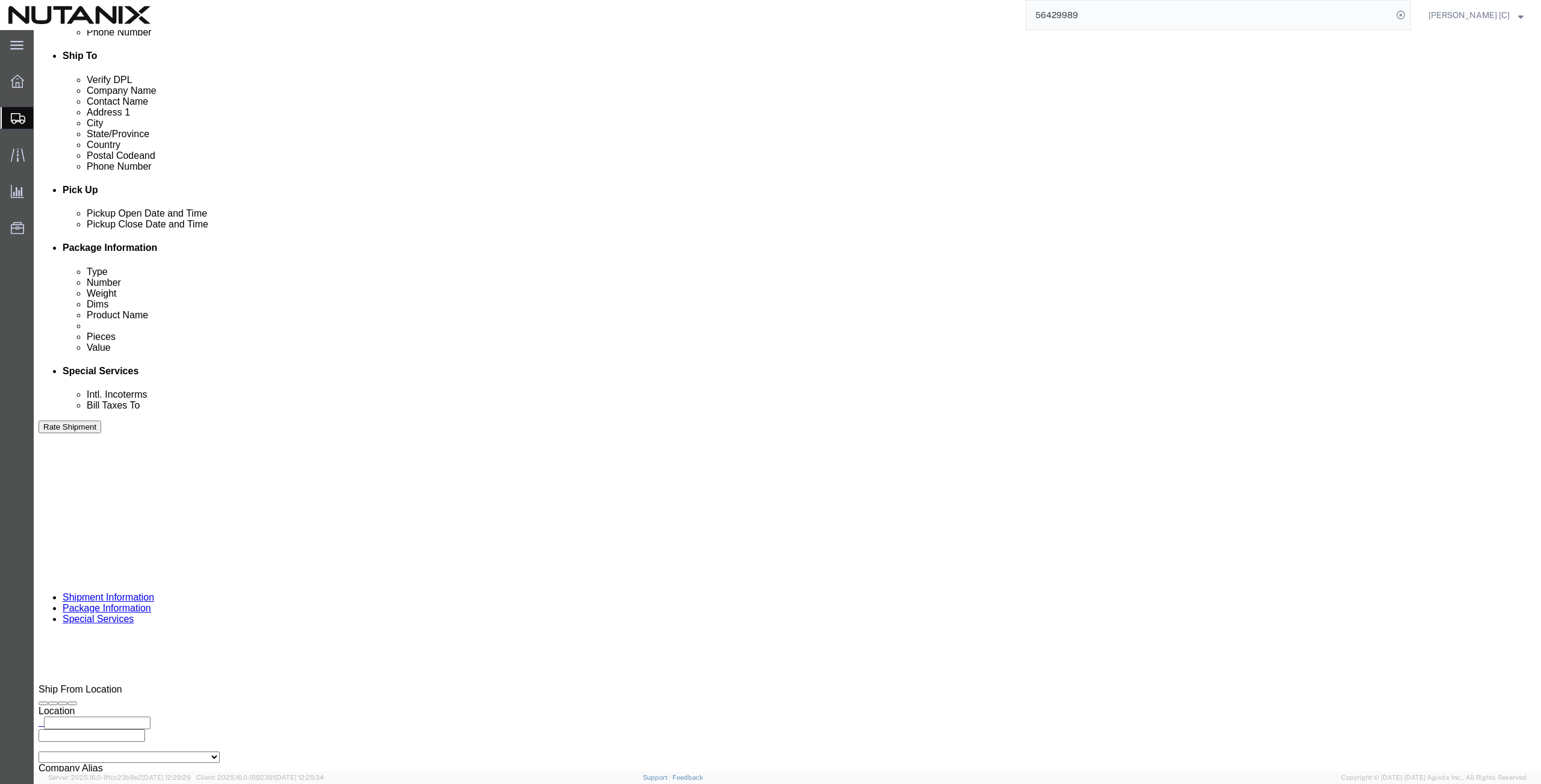
click button "Rate Shipment"
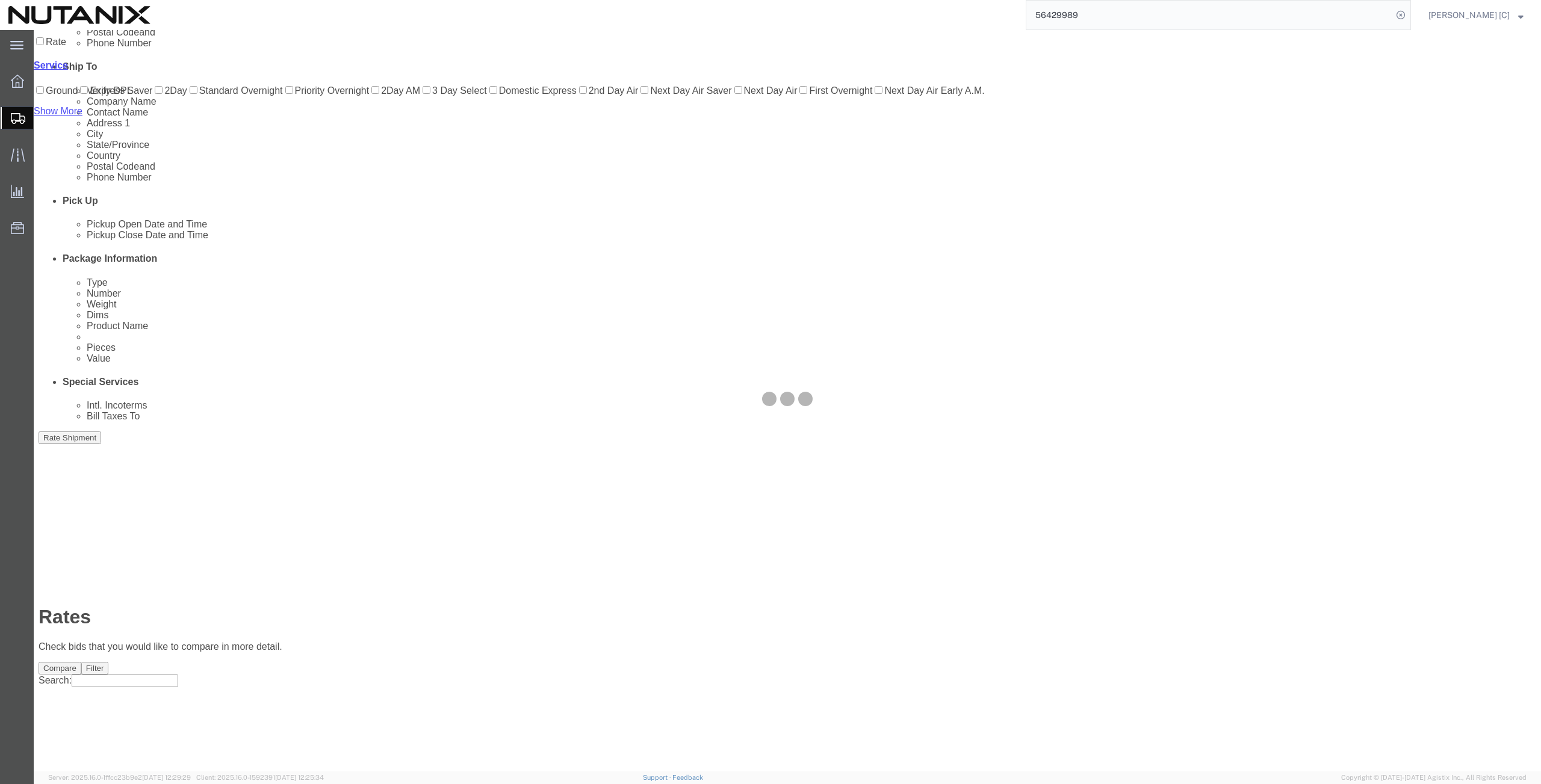
scroll to position [0, 0]
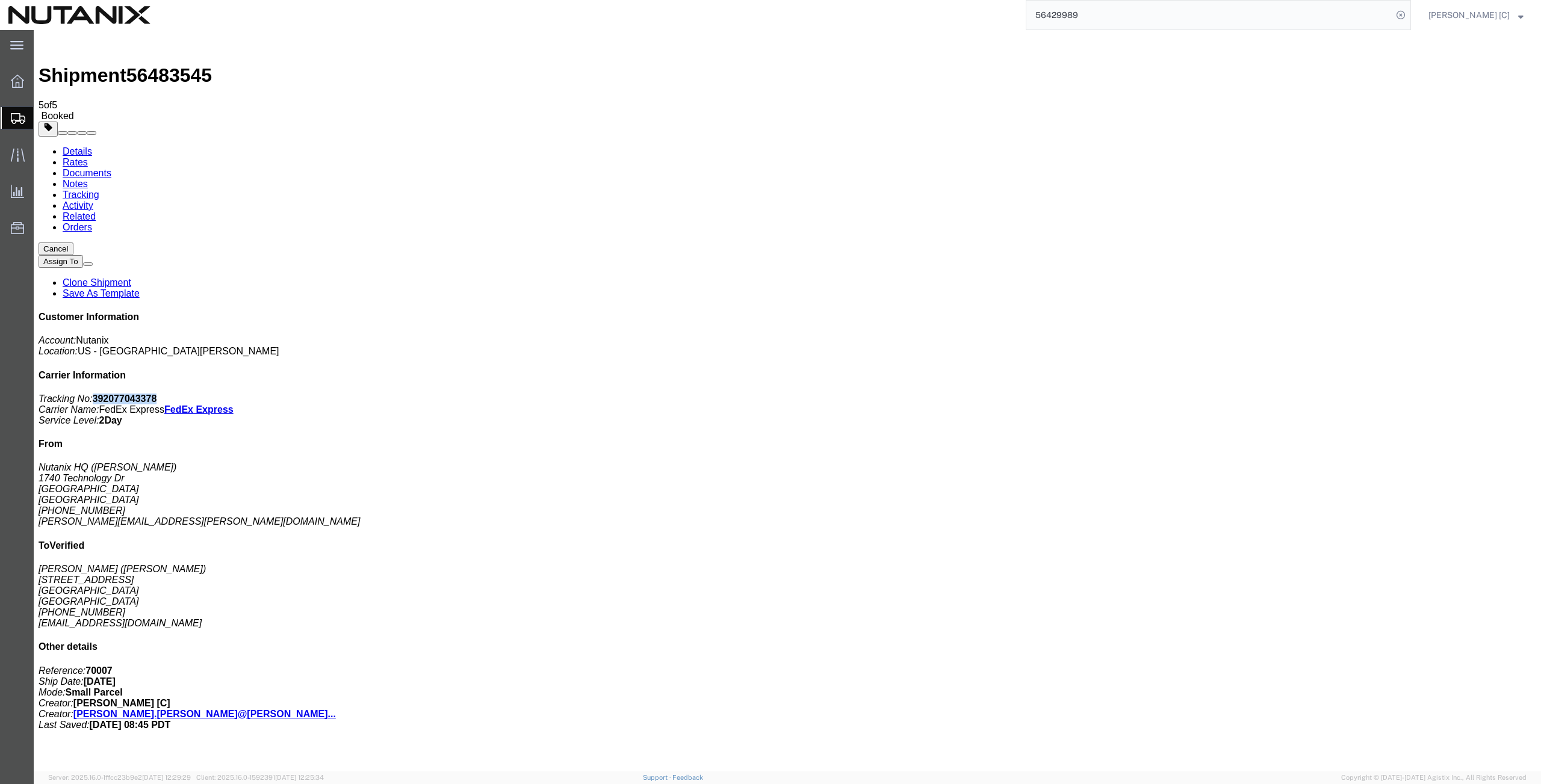
drag, startPoint x: 1432, startPoint y: 183, endPoint x: 1371, endPoint y: 183, distance: 61.0
click at [1371, 393] on p "Tracking No: 392077043378 Carrier Name: FedEx Express FedEx Express Service Lev…" at bounding box center [788, 410] width 1498 height 33
copy b "392077043378"
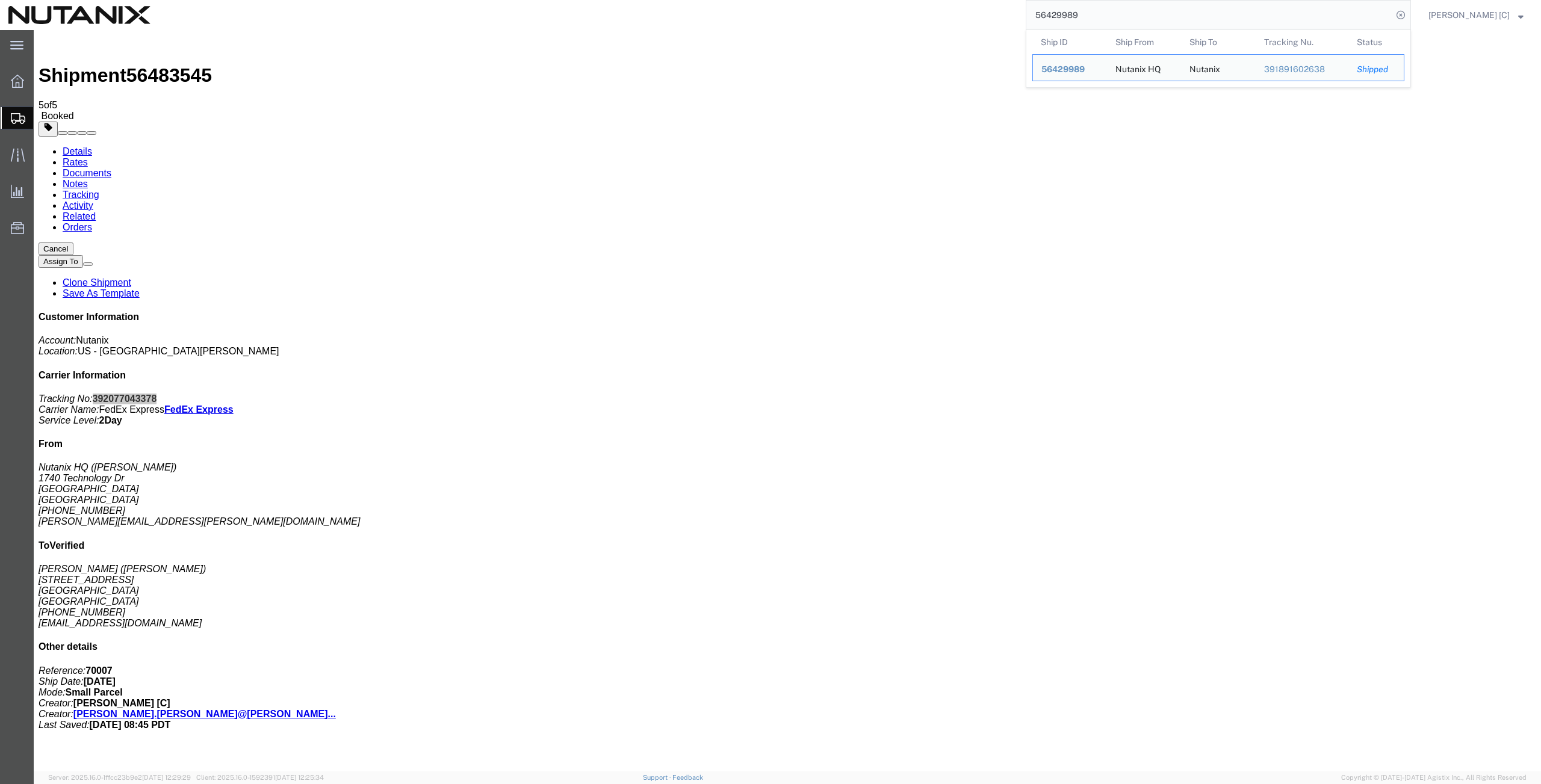
drag, startPoint x: 1129, startPoint y: 19, endPoint x: 856, endPoint y: 5, distance: 273.4
click at [861, 8] on div "56429989 Ship ID Ship From Ship To Tracking Nu. Status Ship ID 56429989 Ship Fr…" at bounding box center [785, 15] width 1252 height 30
click at [1120, 18] on input "797475377537" at bounding box center [1209, 15] width 366 height 29
type input "797475377537"
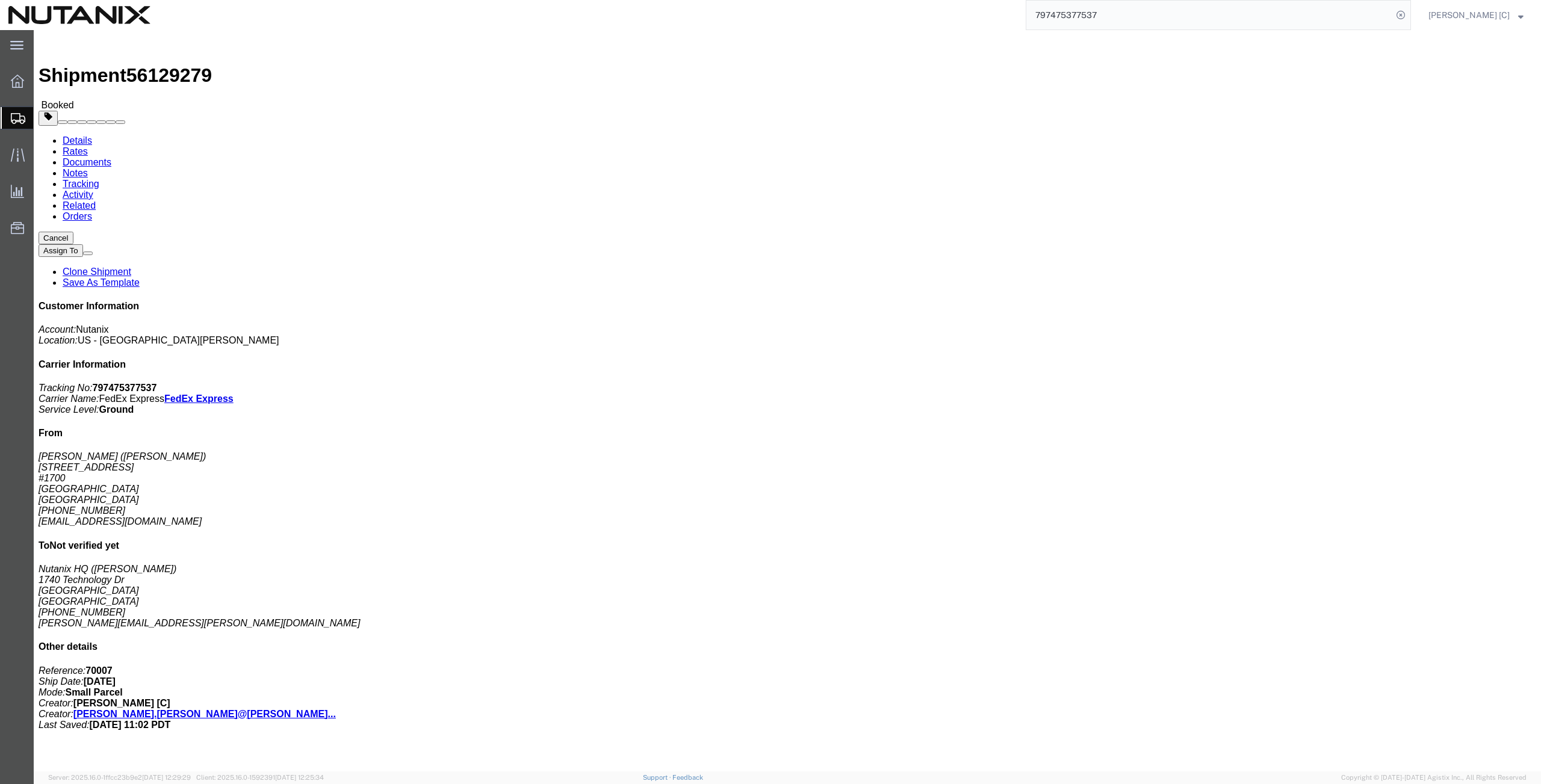
click button "Cancel"
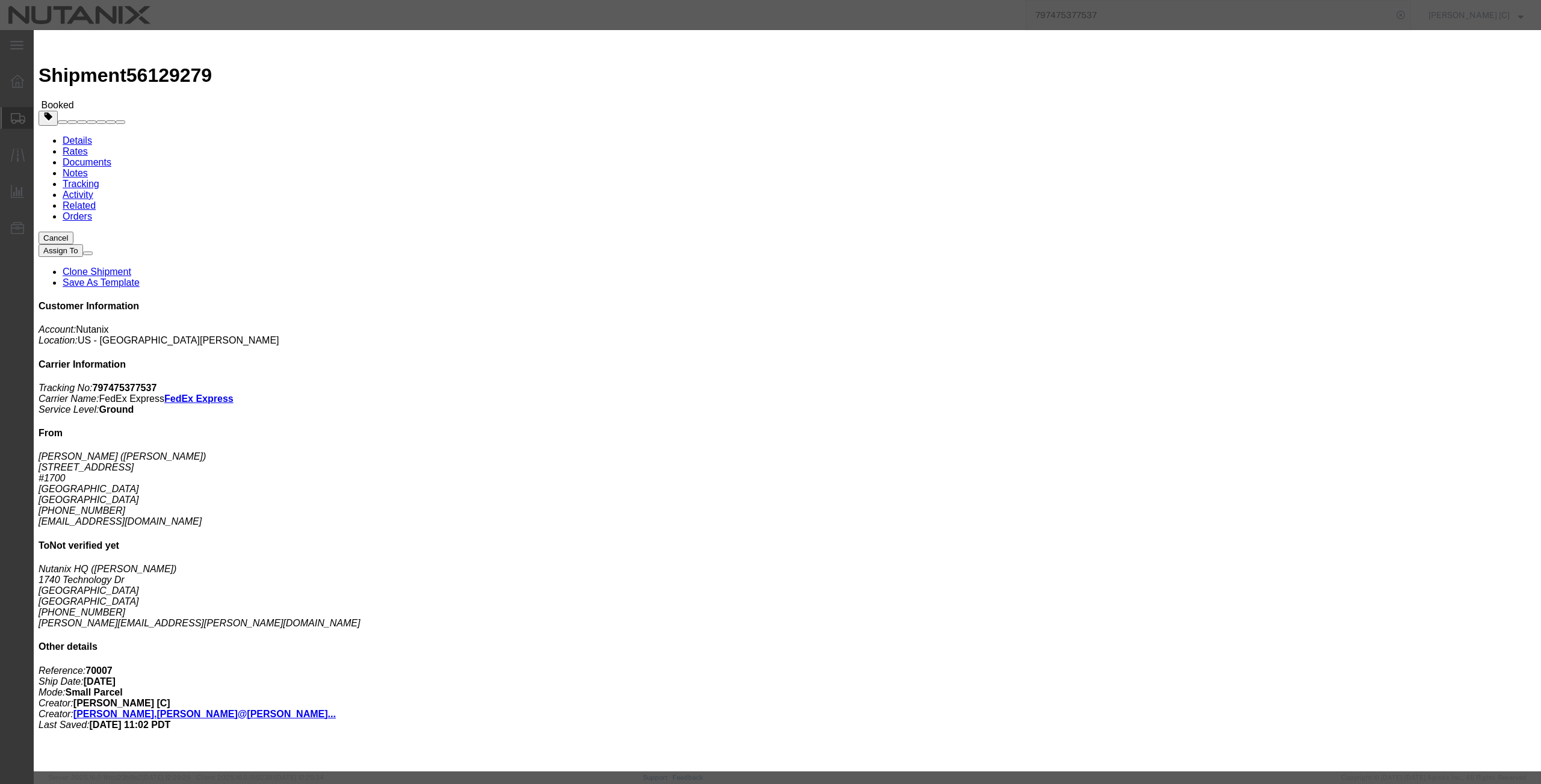
click button "Yes"
